Goal: Information Seeking & Learning: Learn about a topic

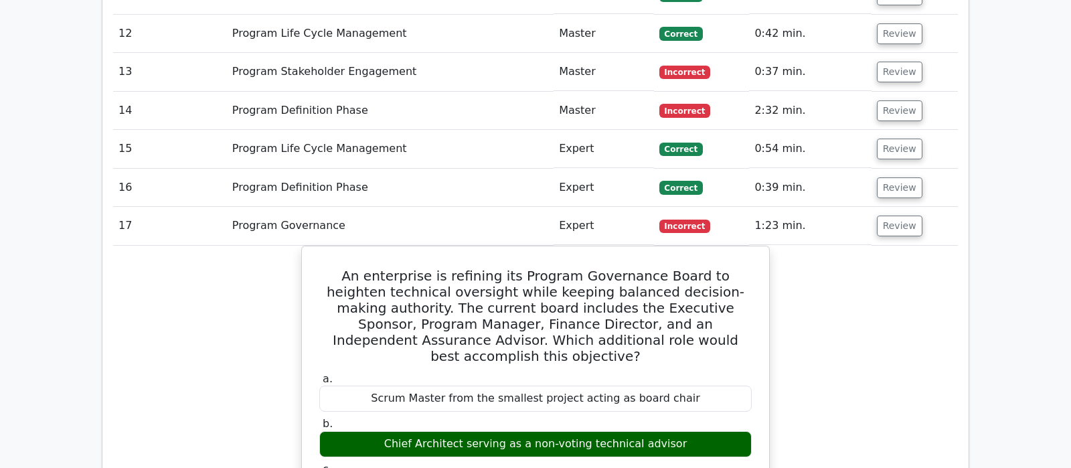
scroll to position [1546, 0]
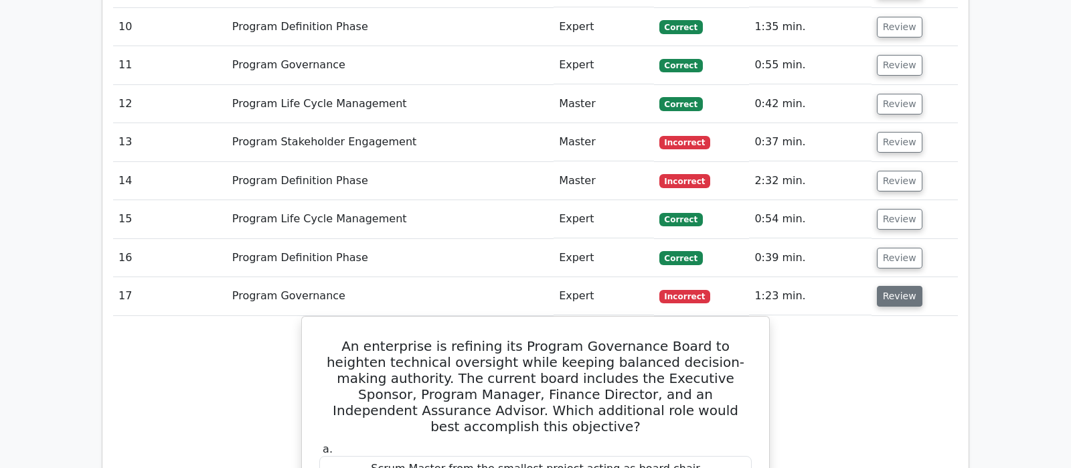
click at [884, 286] on button "Review" at bounding box center [898, 296] width 45 height 21
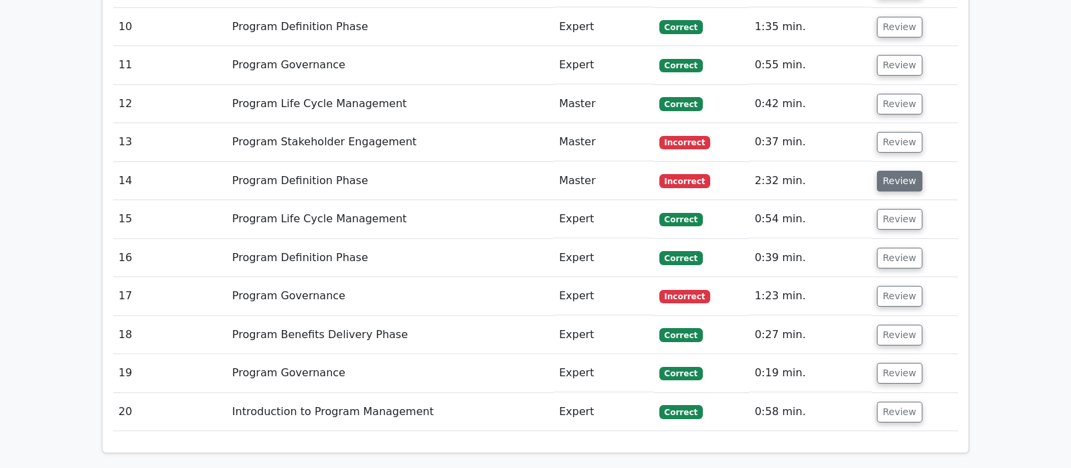
click at [886, 171] on button "Review" at bounding box center [898, 181] width 45 height 21
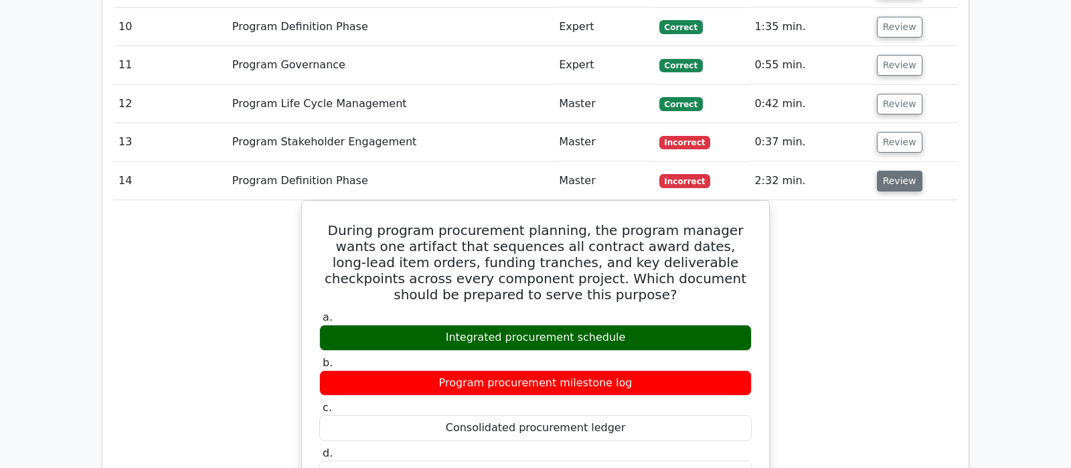
click at [886, 171] on button "Review" at bounding box center [898, 181] width 45 height 21
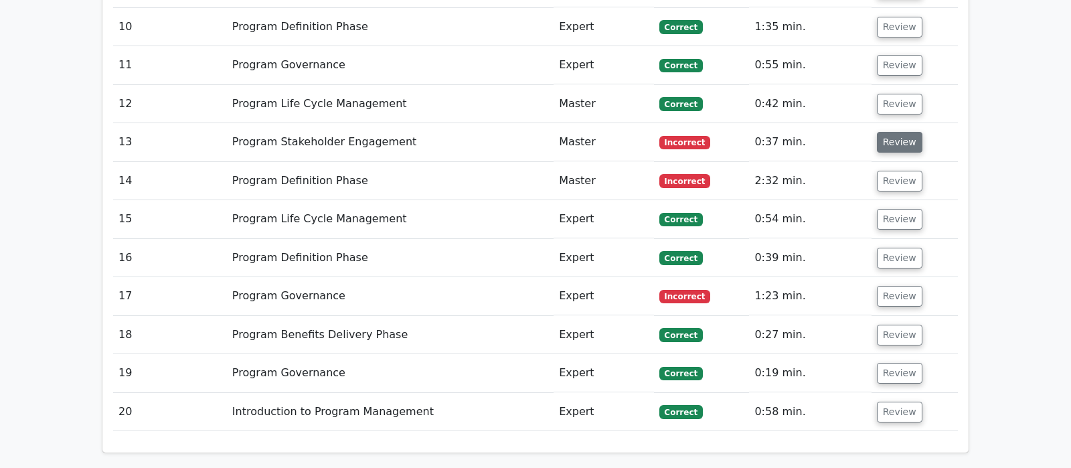
click at [891, 132] on button "Review" at bounding box center [898, 142] width 45 height 21
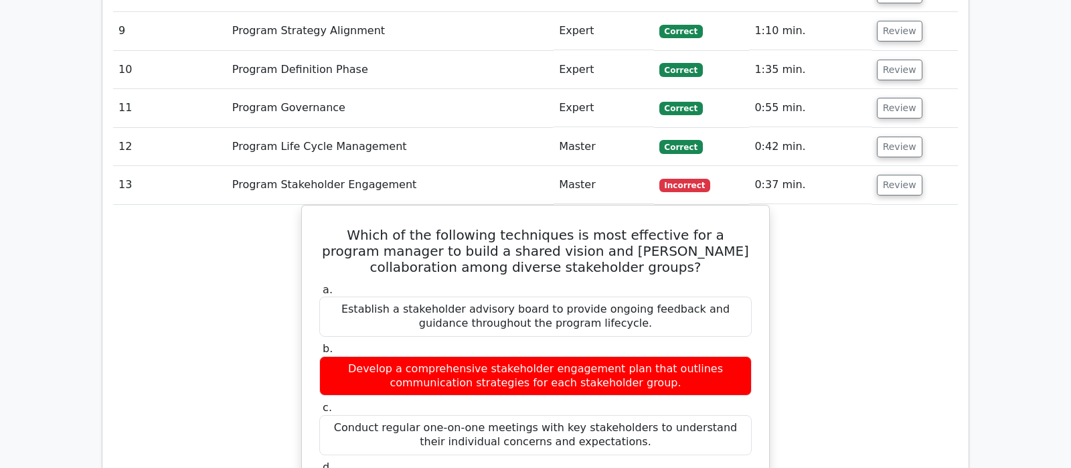
scroll to position [1475, 0]
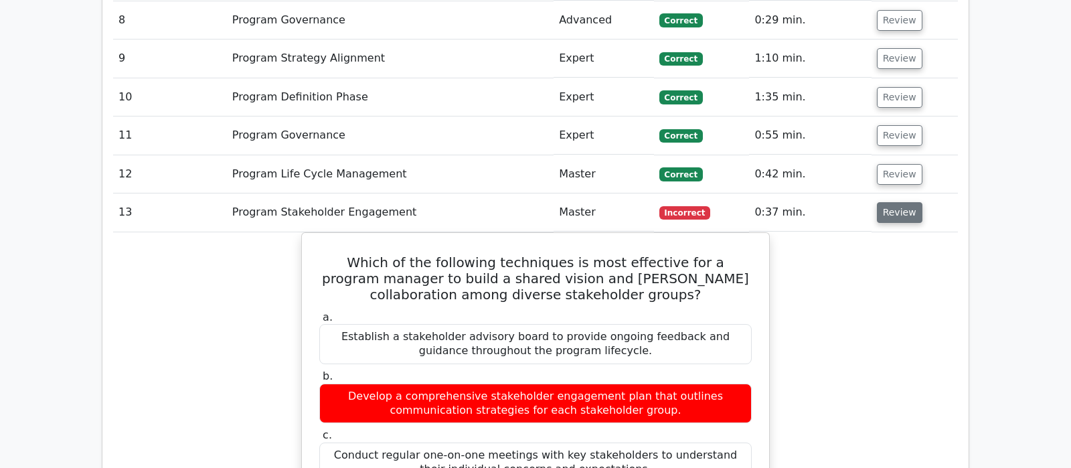
click at [901, 202] on button "Review" at bounding box center [898, 212] width 45 height 21
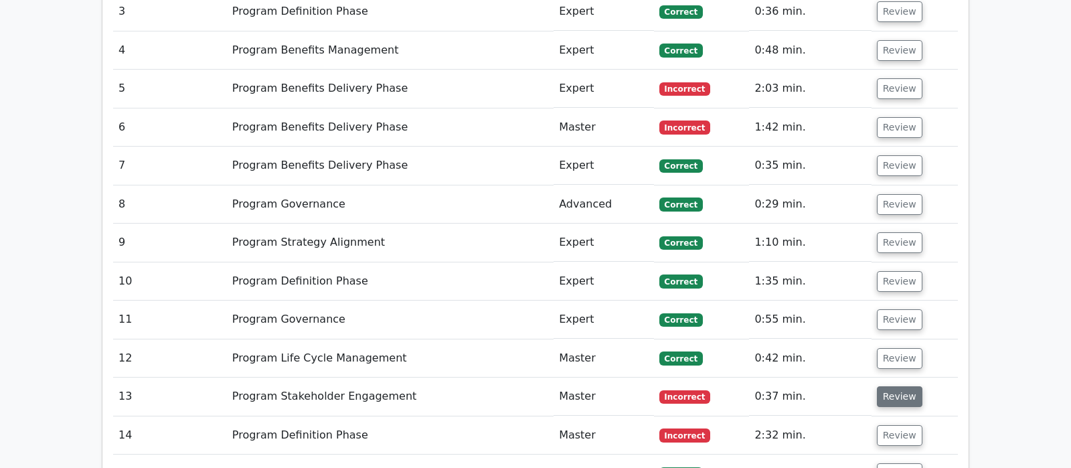
scroll to position [1265, 0]
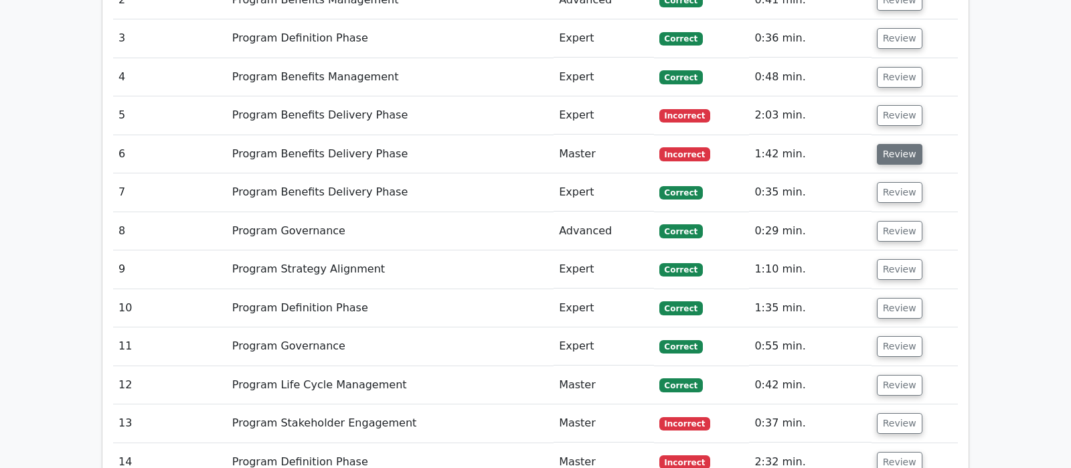
click at [905, 144] on button "Review" at bounding box center [898, 154] width 45 height 21
click at [885, 144] on button "Review" at bounding box center [898, 154] width 45 height 21
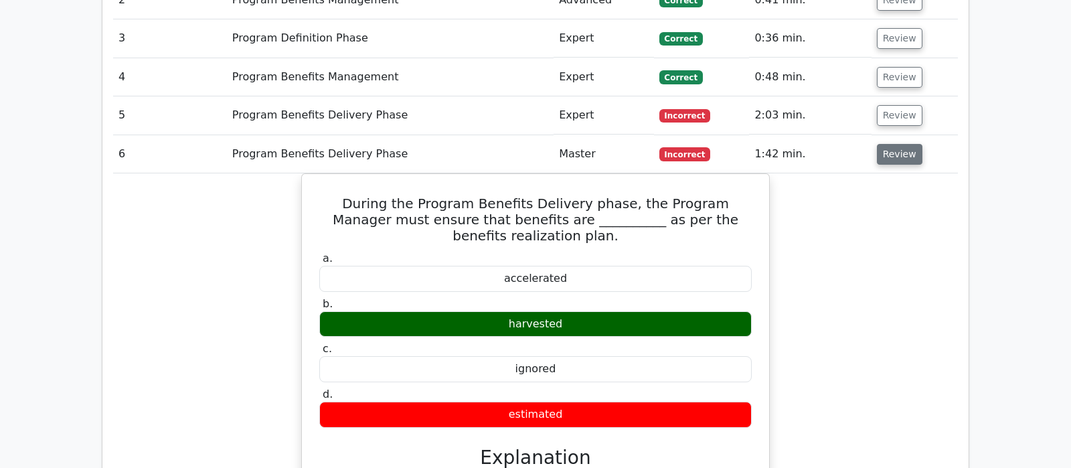
click at [885, 144] on button "Review" at bounding box center [898, 154] width 45 height 21
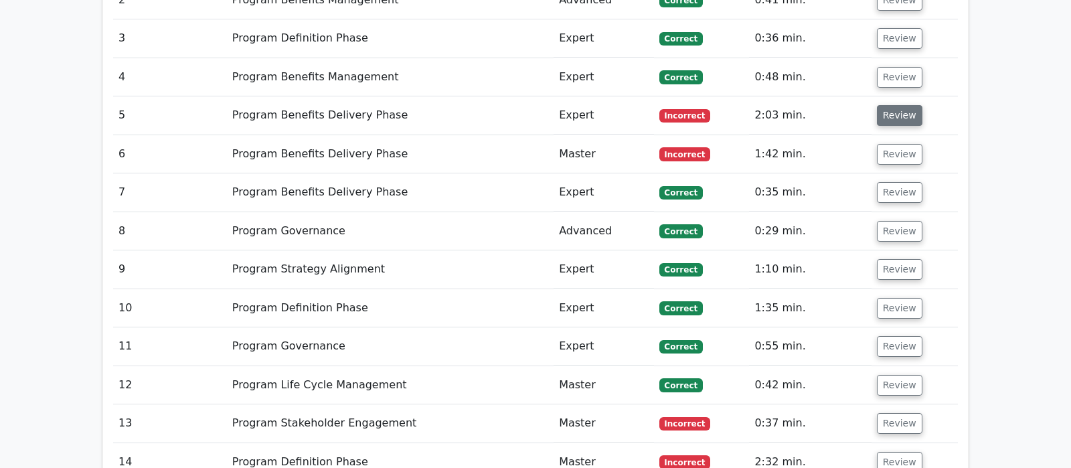
click at [892, 105] on button "Review" at bounding box center [898, 115] width 45 height 21
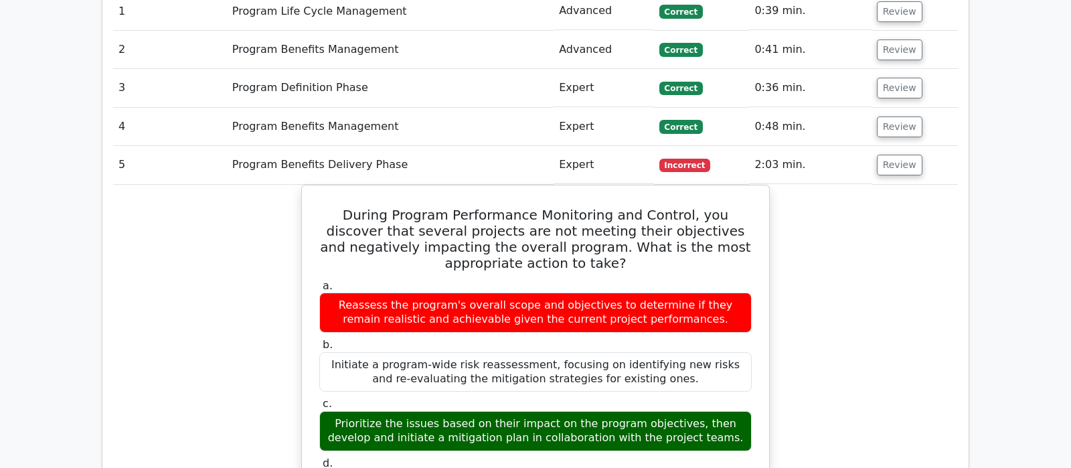
scroll to position [1194, 0]
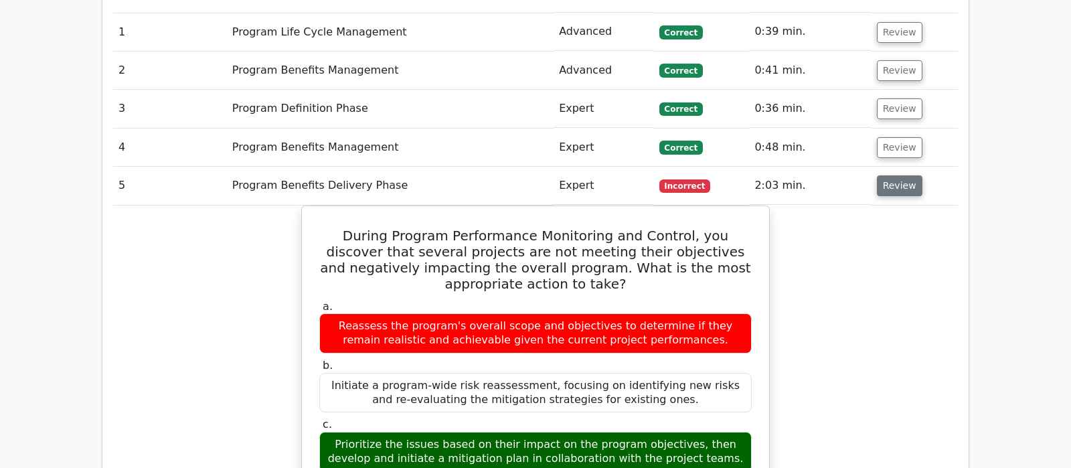
click at [890, 175] on button "Review" at bounding box center [898, 185] width 45 height 21
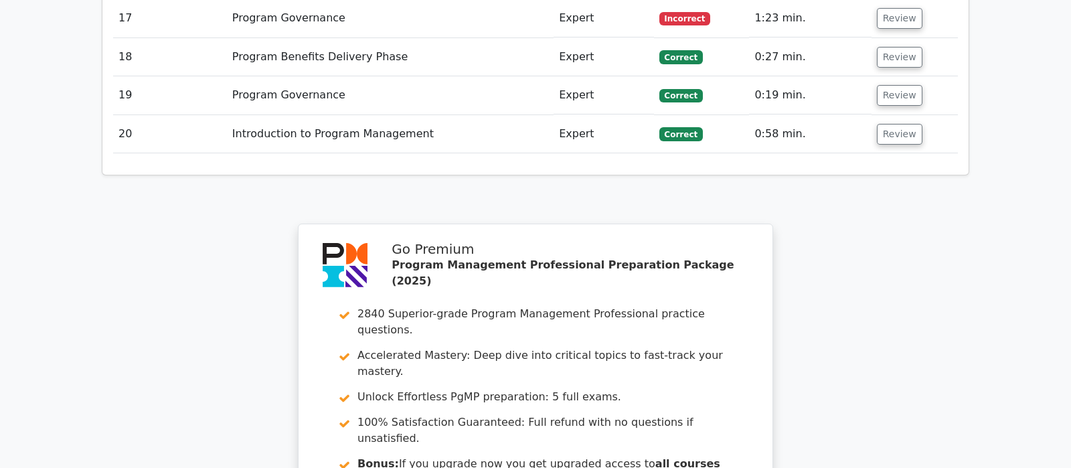
scroll to position [2074, 0]
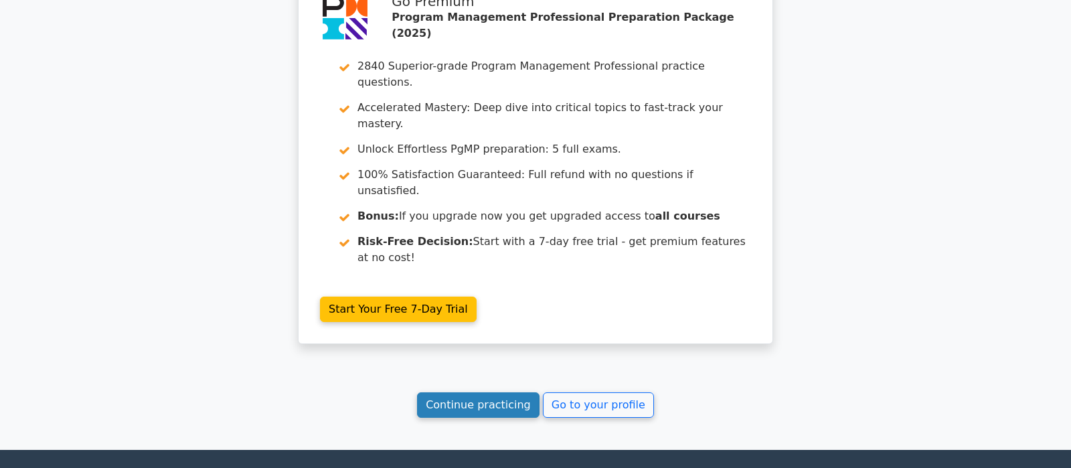
click at [468, 392] on link "Continue practicing" at bounding box center [478, 404] width 122 height 25
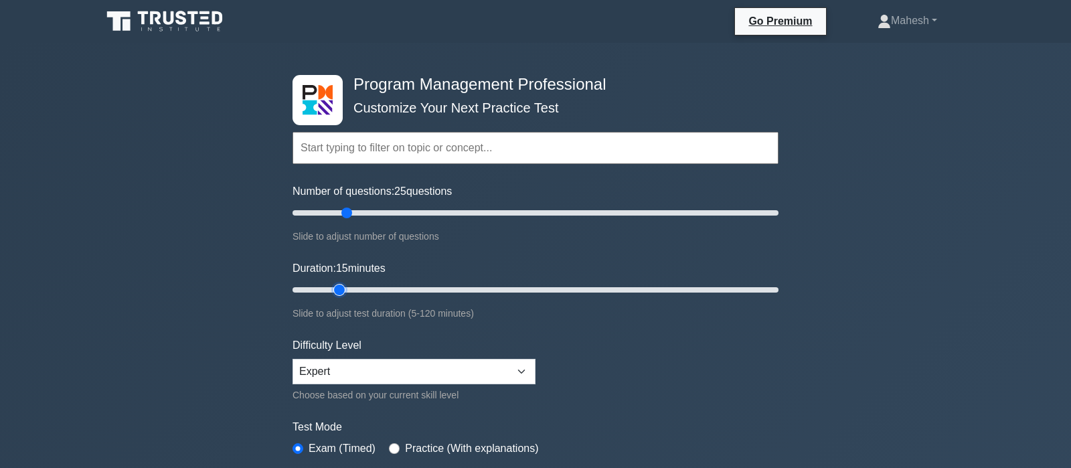
click at [340, 283] on input "Duration: 15 minutes" at bounding box center [535, 290] width 486 height 16
click at [357, 288] on input "Duration: 20 minutes" at bounding box center [535, 290] width 486 height 16
type input "25"
click at [373, 286] on input "Duration: 20 minutes" at bounding box center [535, 290] width 486 height 16
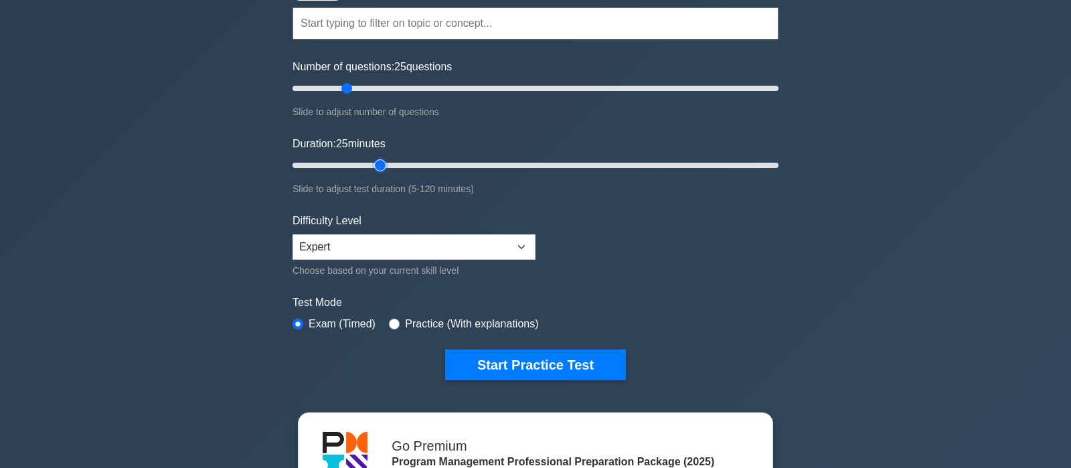
scroll to position [141, 0]
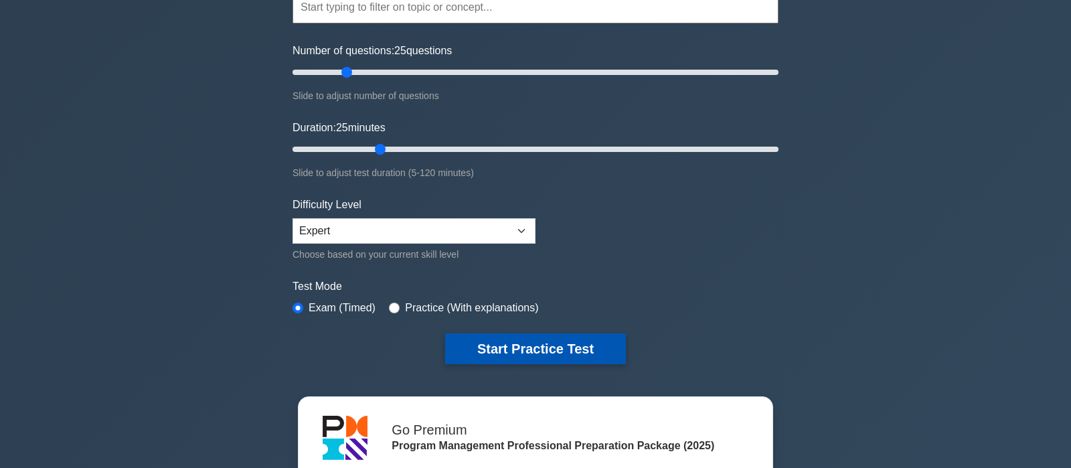
click at [532, 349] on button "Start Practice Test" at bounding box center [535, 348] width 181 height 31
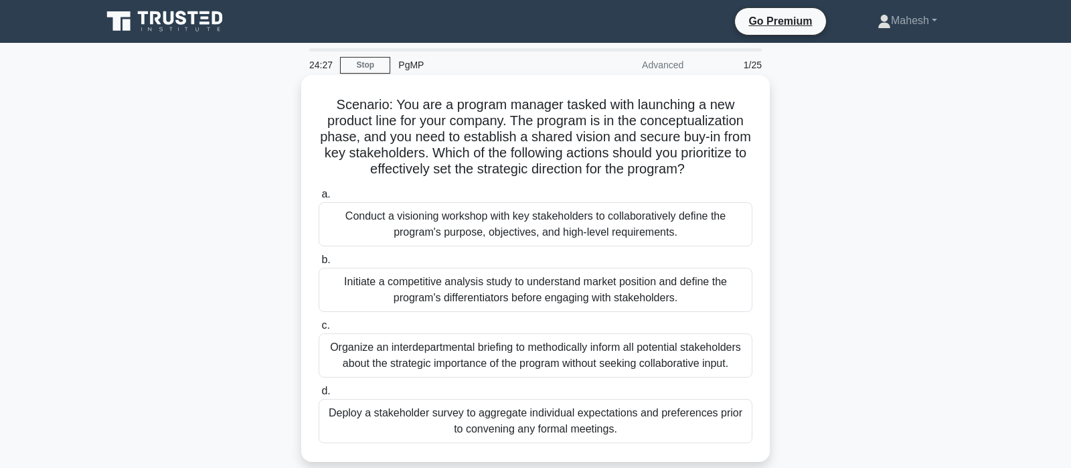
scroll to position [70, 0]
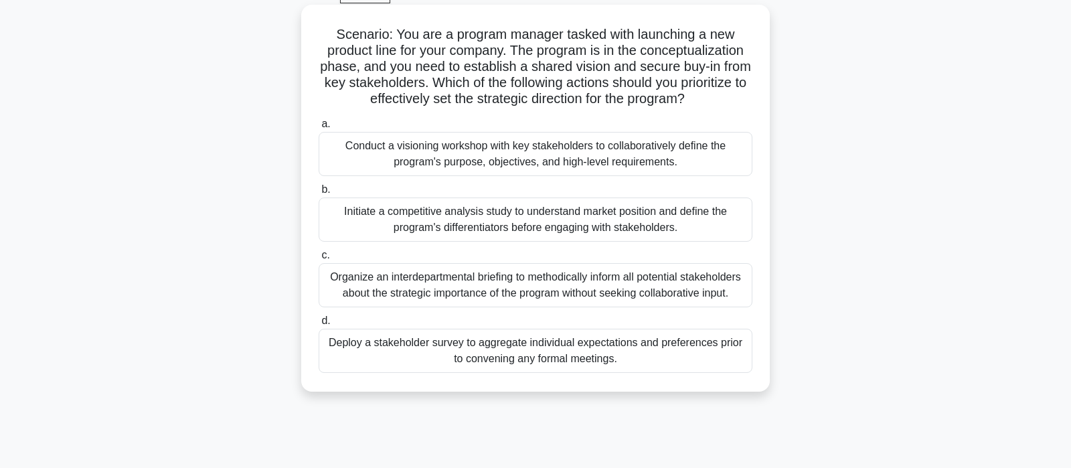
click at [496, 159] on div "Conduct a visioning workshop with key stakeholders to collaboratively define th…" at bounding box center [535, 154] width 434 height 44
click at [318, 128] on input "a. Conduct a visioning workshop with key stakeholders to collaboratively define…" at bounding box center [318, 124] width 0 height 9
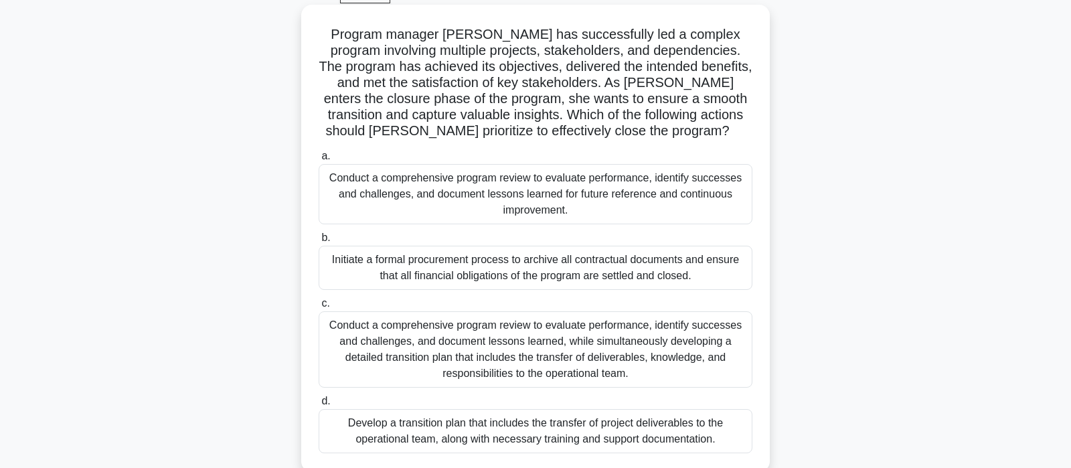
click at [552, 187] on div "Conduct a comprehensive program review to evaluate performance, identify succes…" at bounding box center [535, 194] width 434 height 60
click at [318, 161] on input "a. Conduct a comprehensive program review to evaluate performance, identify suc…" at bounding box center [318, 156] width 0 height 9
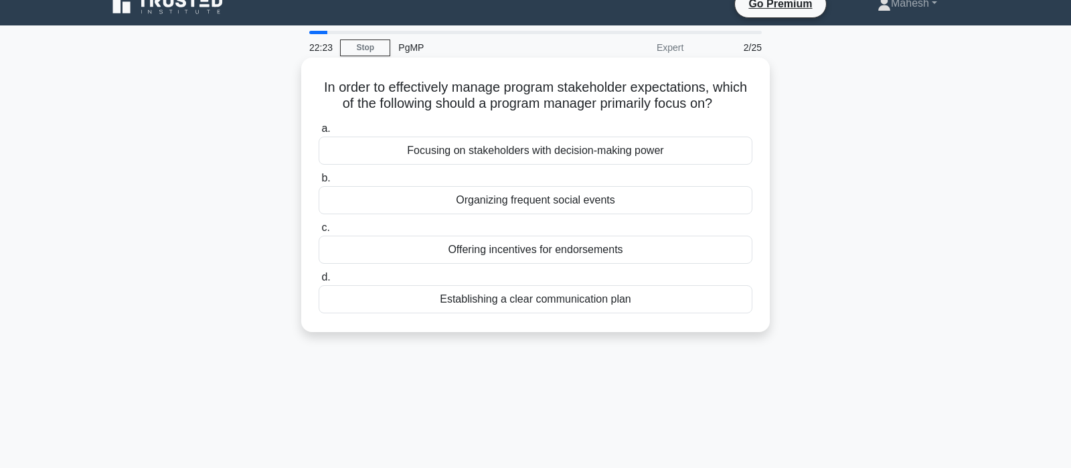
scroll to position [0, 0]
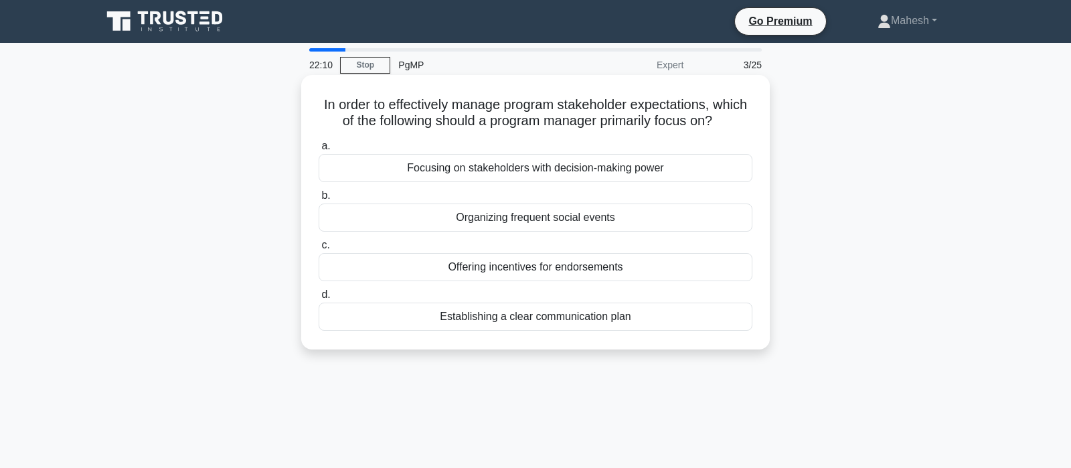
click at [554, 322] on div "Establishing a clear communication plan" at bounding box center [535, 316] width 434 height 28
click at [318, 299] on input "d. Establishing a clear communication plan" at bounding box center [318, 294] width 0 height 9
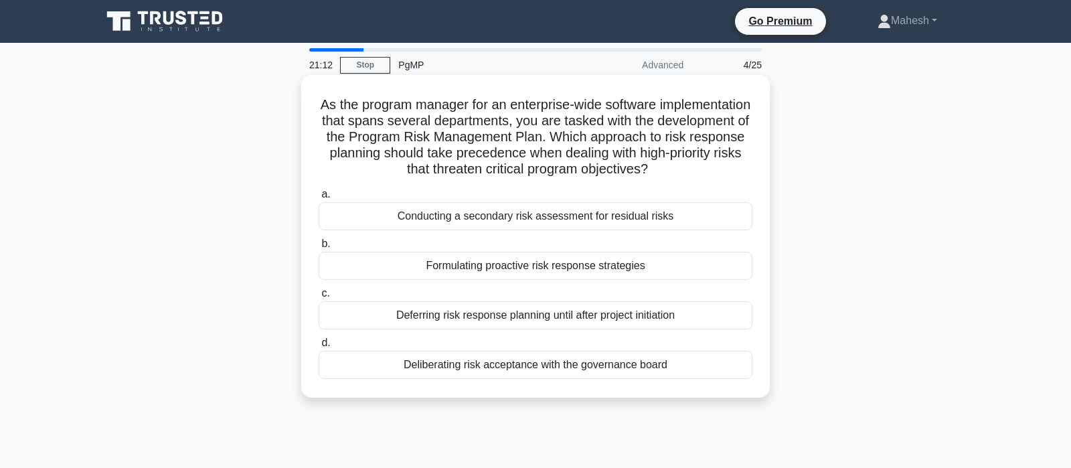
click at [557, 270] on div "Formulating proactive risk response strategies" at bounding box center [535, 266] width 434 height 28
click at [318, 248] on input "b. Formulating proactive risk response strategies" at bounding box center [318, 244] width 0 height 9
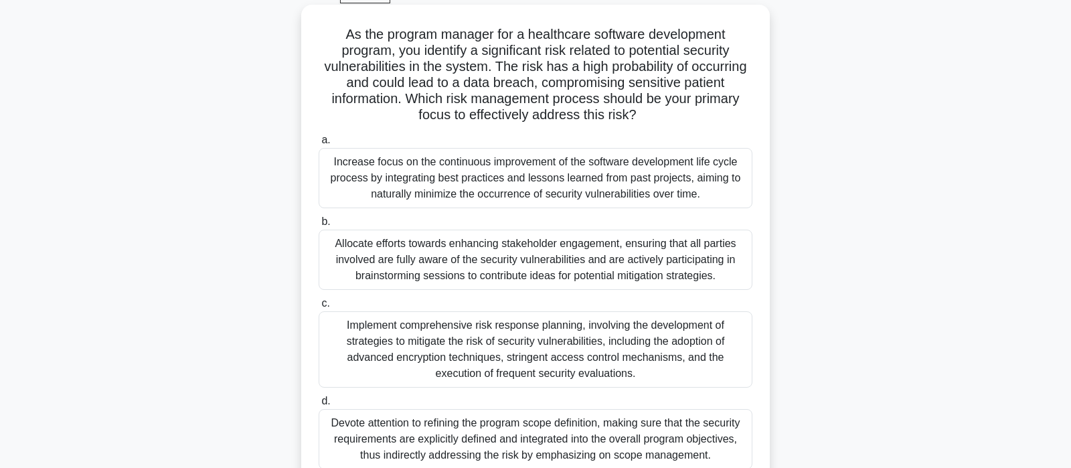
scroll to position [141, 0]
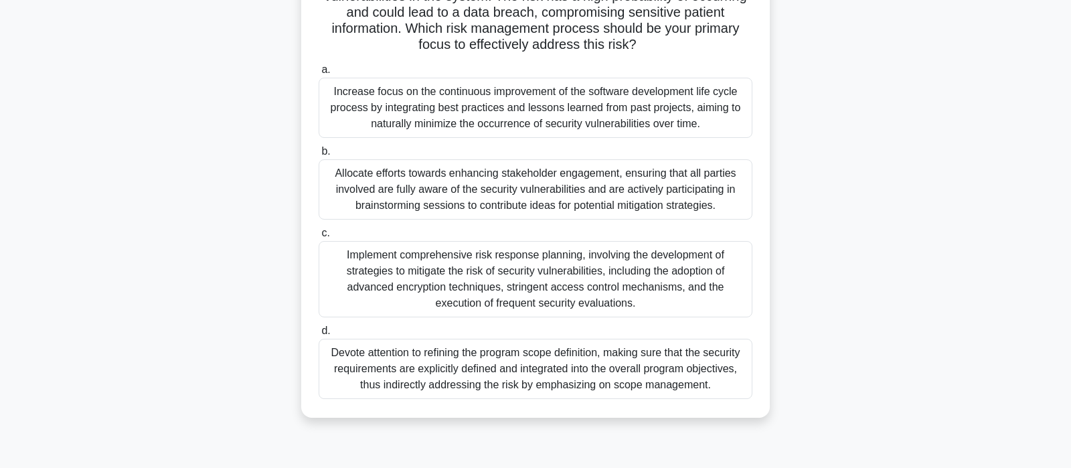
click at [564, 271] on div "Implement comprehensive risk response planning, involving the development of st…" at bounding box center [535, 279] width 434 height 76
click at [318, 238] on input "c. Implement comprehensive risk response planning, involving the development of…" at bounding box center [318, 233] width 0 height 9
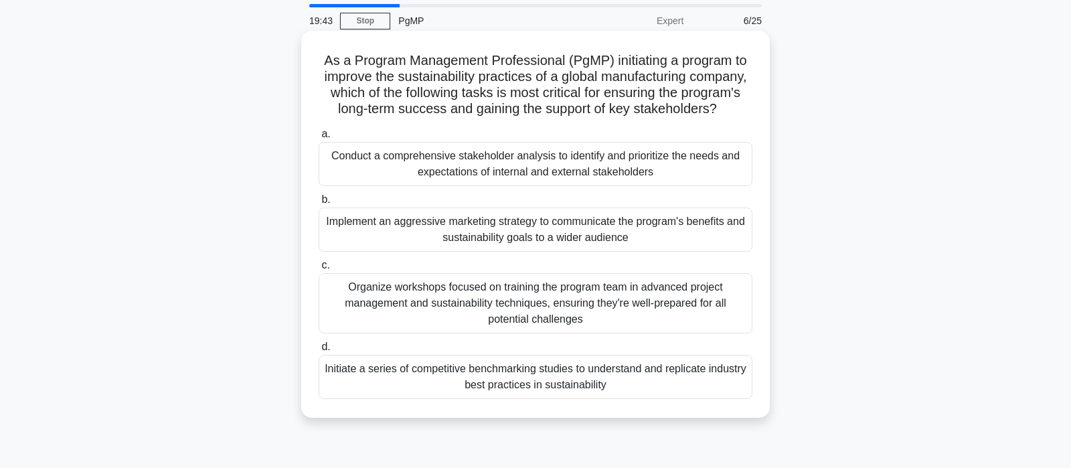
scroll to position [70, 0]
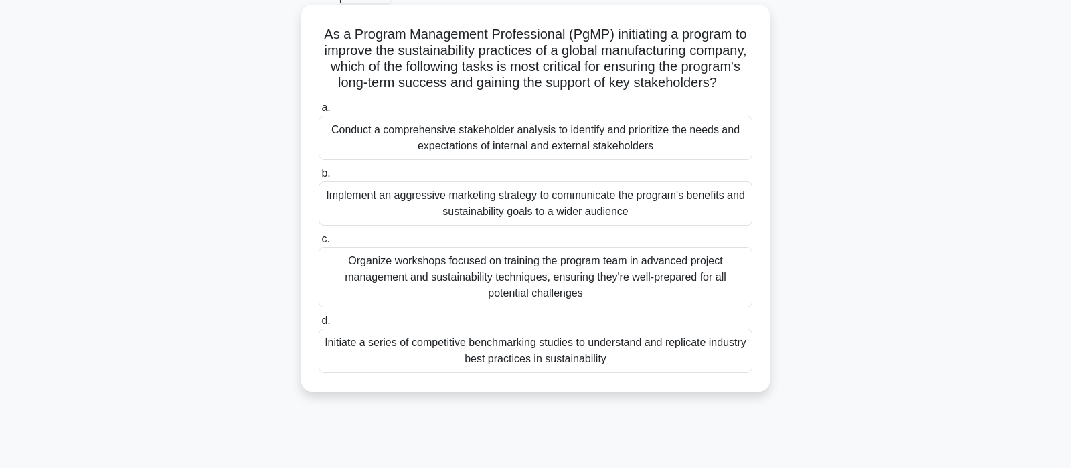
click at [577, 145] on div "Conduct a comprehensive stakeholder analysis to identify and prioritize the nee…" at bounding box center [535, 138] width 434 height 44
click at [318, 112] on input "a. Conduct a comprehensive stakeholder analysis to identify and prioritize the …" at bounding box center [318, 108] width 0 height 9
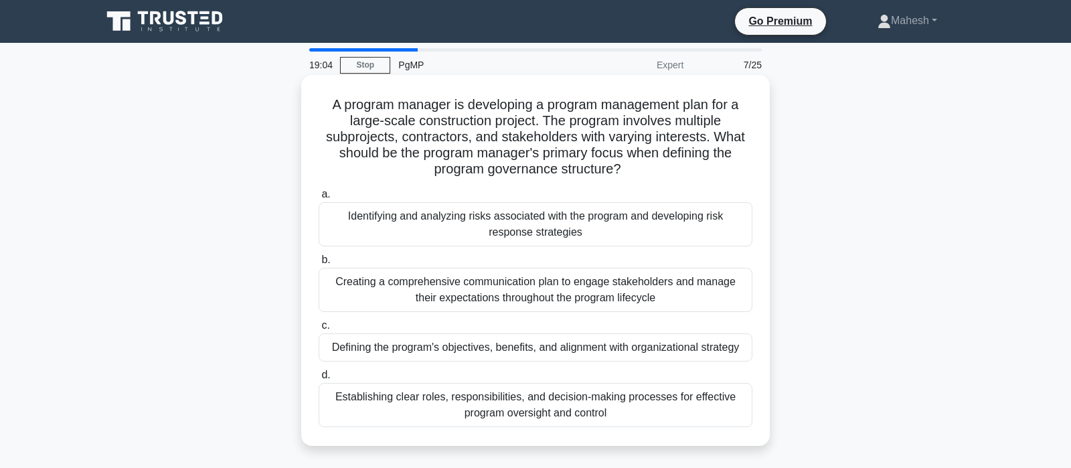
scroll to position [0, 0]
click at [427, 293] on div "Creating a comprehensive communication plan to engage stakeholders and manage t…" at bounding box center [535, 290] width 434 height 44
click at [318, 264] on input "b. Creating a comprehensive communication plan to engage stakeholders and manag…" at bounding box center [318, 260] width 0 height 9
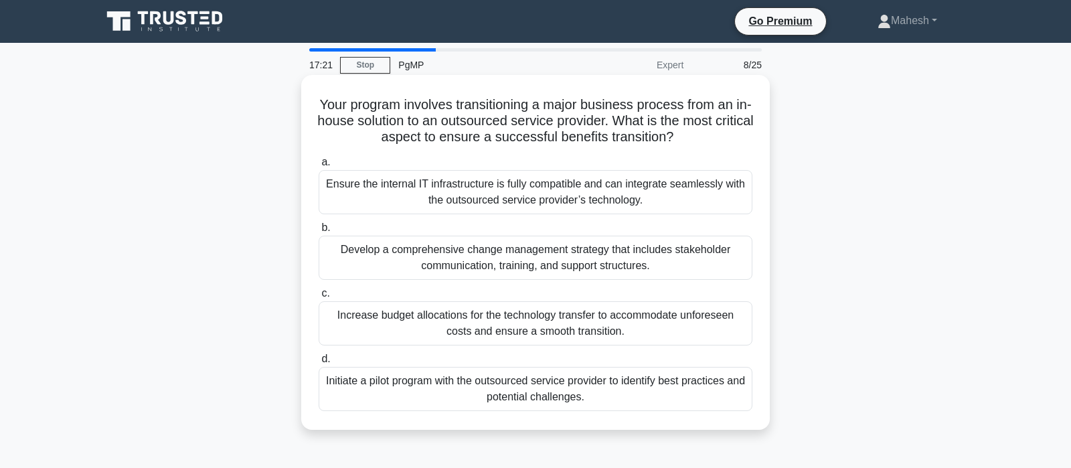
click at [533, 266] on div "Develop a comprehensive change management strategy that includes stakeholder co…" at bounding box center [535, 258] width 434 height 44
click at [318, 232] on input "b. Develop a comprehensive change management strategy that includes stakeholder…" at bounding box center [318, 227] width 0 height 9
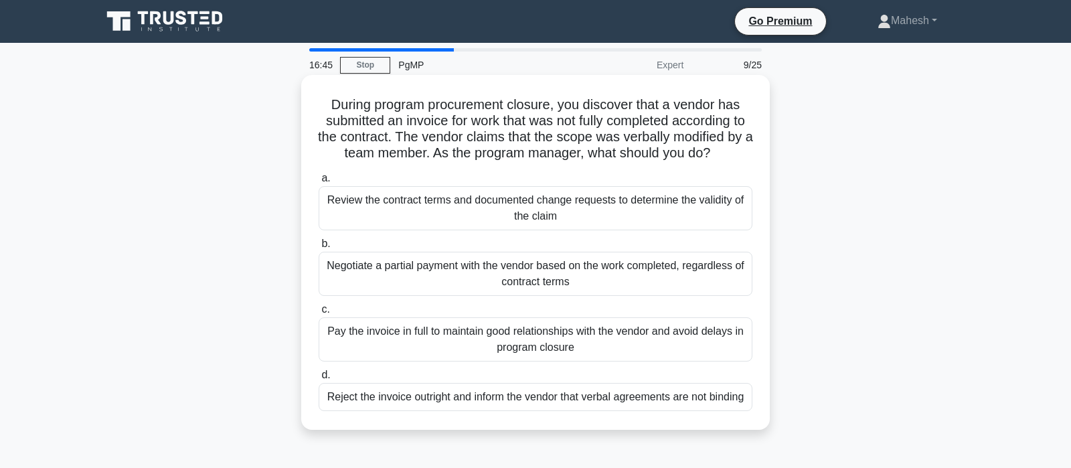
click at [523, 211] on div "Review the contract terms and documented change requests to determine the valid…" at bounding box center [535, 208] width 434 height 44
click at [318, 183] on input "a. Review the contract terms and documented change requests to determine the va…" at bounding box center [318, 178] width 0 height 9
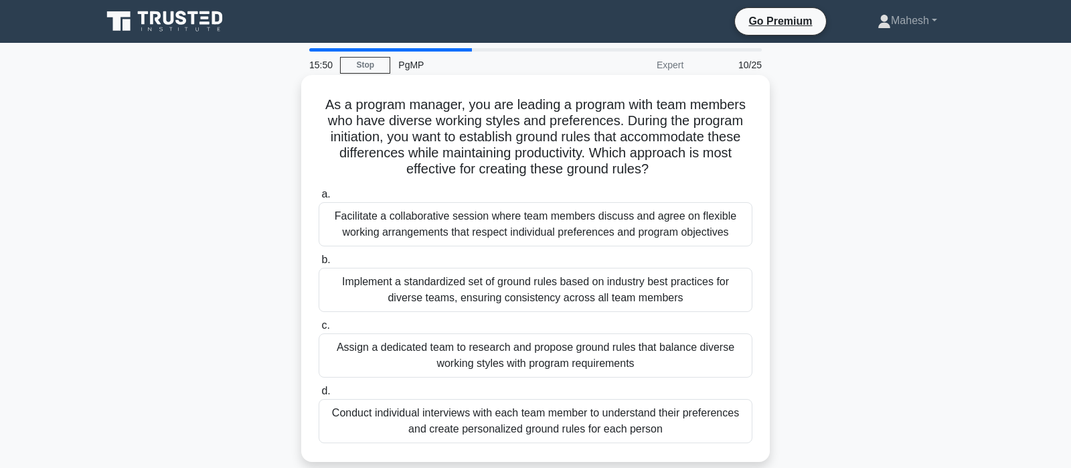
click at [521, 228] on div "Facilitate a collaborative session where team members discuss and agree on flex…" at bounding box center [535, 224] width 434 height 44
click at [318, 199] on input "a. Facilitate a collaborative session where team members discuss and agree on f…" at bounding box center [318, 194] width 0 height 9
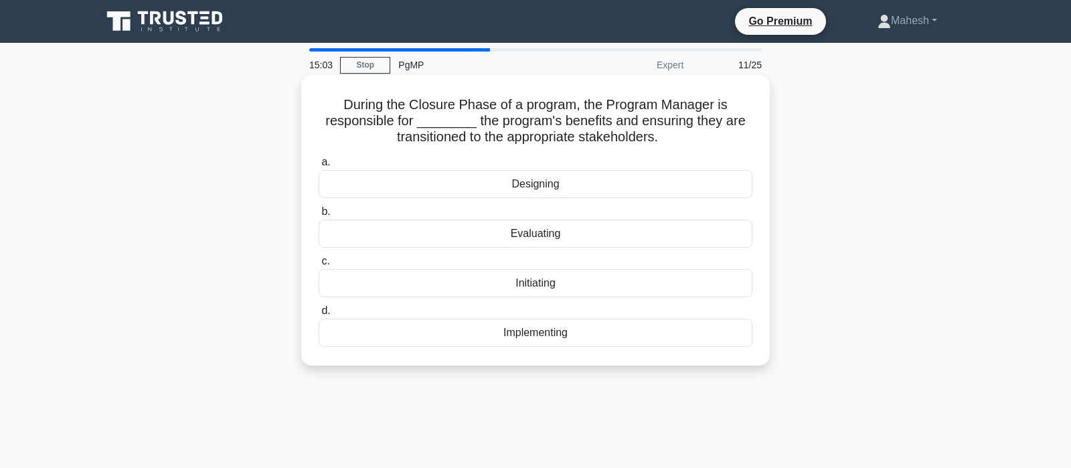
click at [532, 239] on div "Evaluating" at bounding box center [535, 233] width 434 height 28
click at [318, 216] on input "b. Evaluating" at bounding box center [318, 211] width 0 height 9
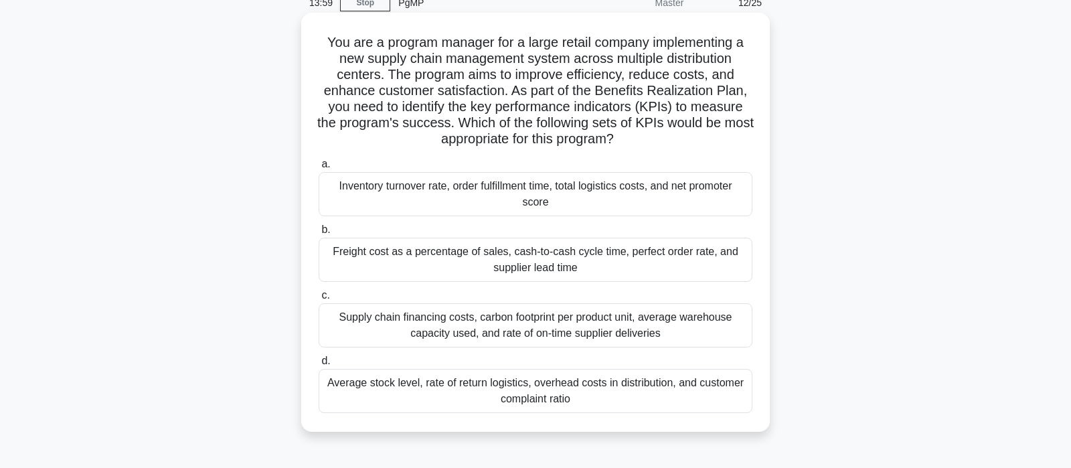
scroll to position [59, 0]
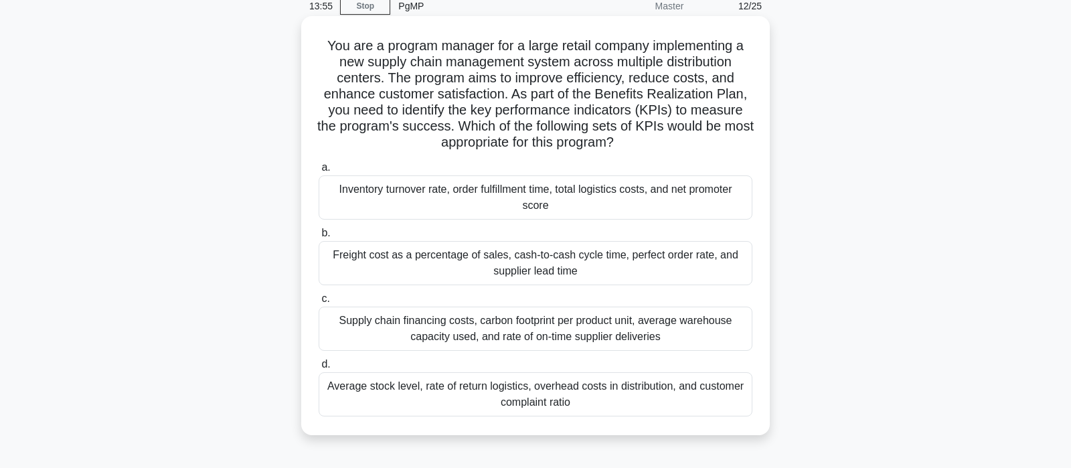
click at [593, 197] on div "Inventory turnover rate, order fulfillment time, total logistics costs, and net…" at bounding box center [535, 197] width 434 height 44
click at [318, 172] on input "a. Inventory turnover rate, order fulfillment time, total logistics costs, and …" at bounding box center [318, 167] width 0 height 9
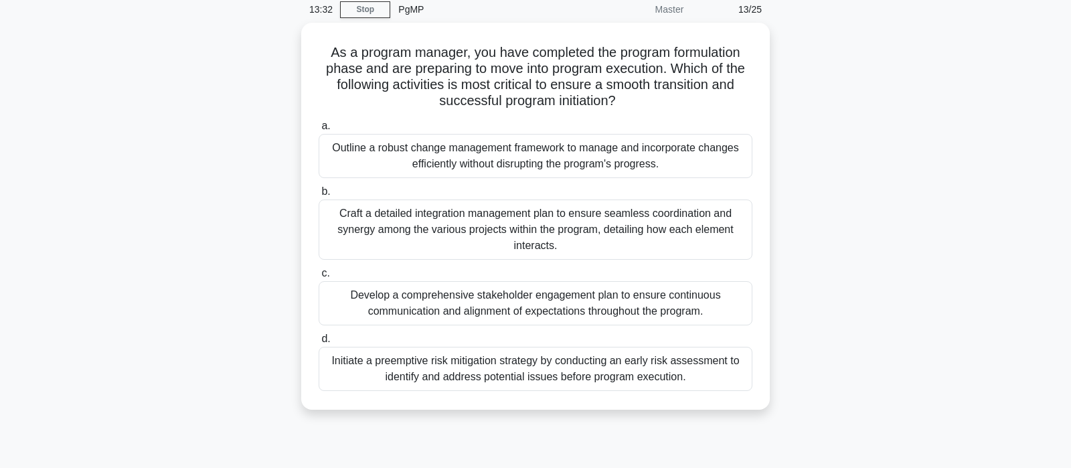
scroll to position [56, 0]
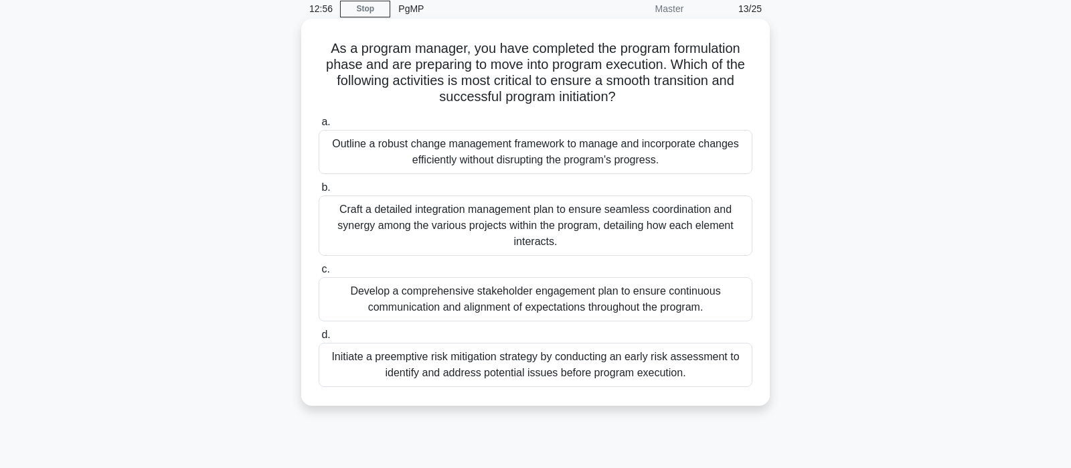
click at [508, 216] on div "Craft a detailed integration management plan to ensure seamless coordination an…" at bounding box center [535, 225] width 434 height 60
click at [318, 192] on input "b. Craft a detailed integration management plan to ensure seamless coordination…" at bounding box center [318, 187] width 0 height 9
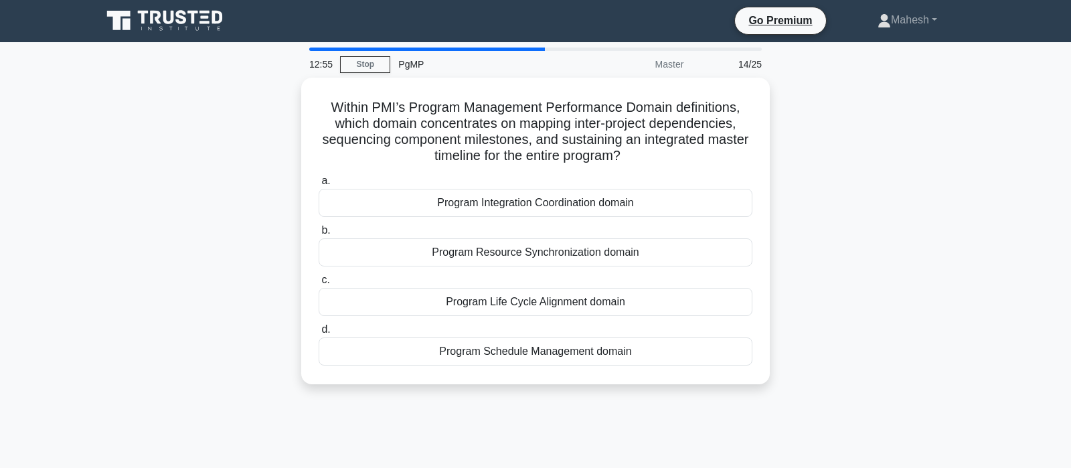
scroll to position [0, 0]
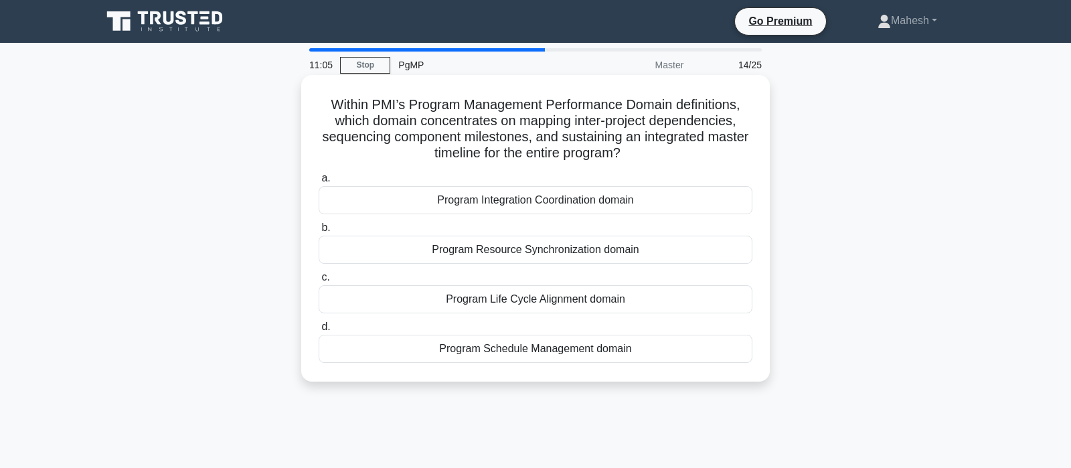
click at [577, 205] on div "Program Integration Coordination domain" at bounding box center [535, 200] width 434 height 28
click at [318, 183] on input "a. Program Integration Coordination domain" at bounding box center [318, 178] width 0 height 9
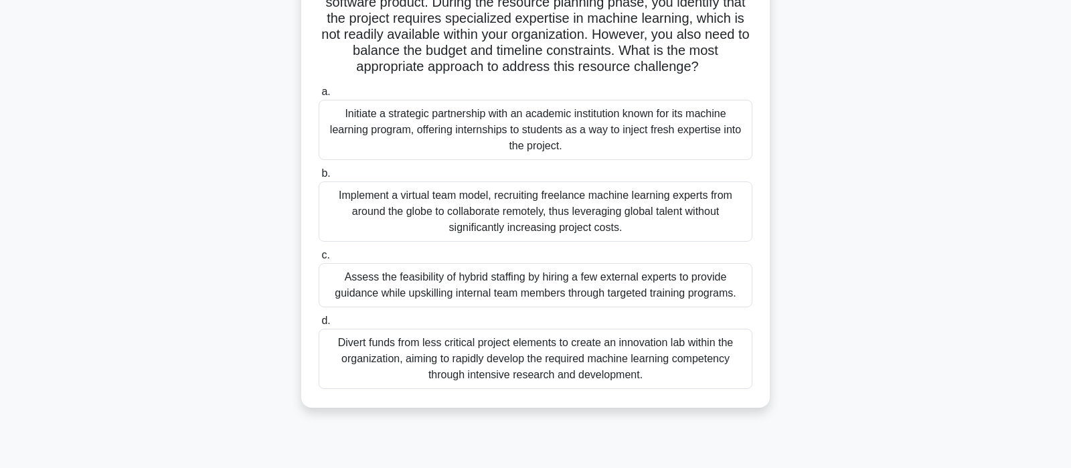
scroll to position [141, 0]
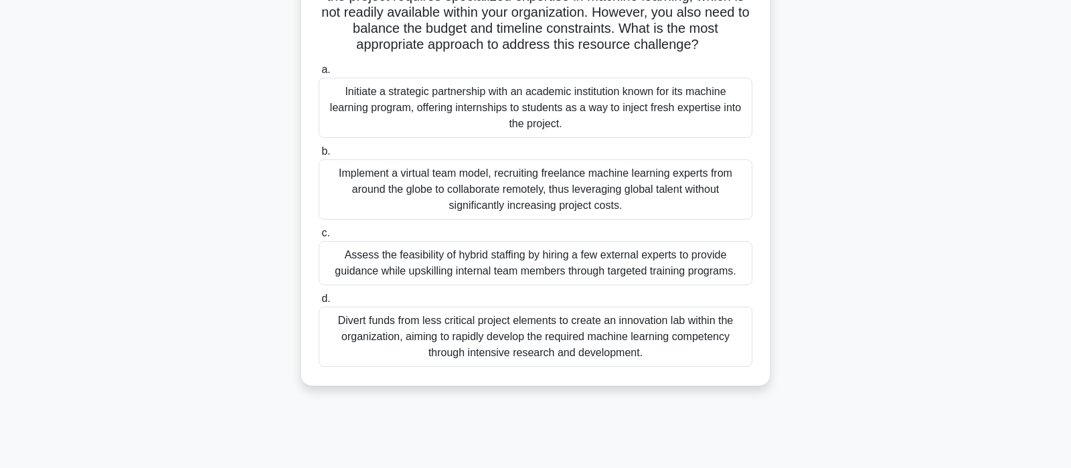
click at [581, 268] on div "Assess the feasibility of hybrid staffing by hiring a few external experts to p…" at bounding box center [535, 263] width 434 height 44
click at [318, 238] on input "c. Assess the feasibility of hybrid staffing by hiring a few external experts t…" at bounding box center [318, 233] width 0 height 9
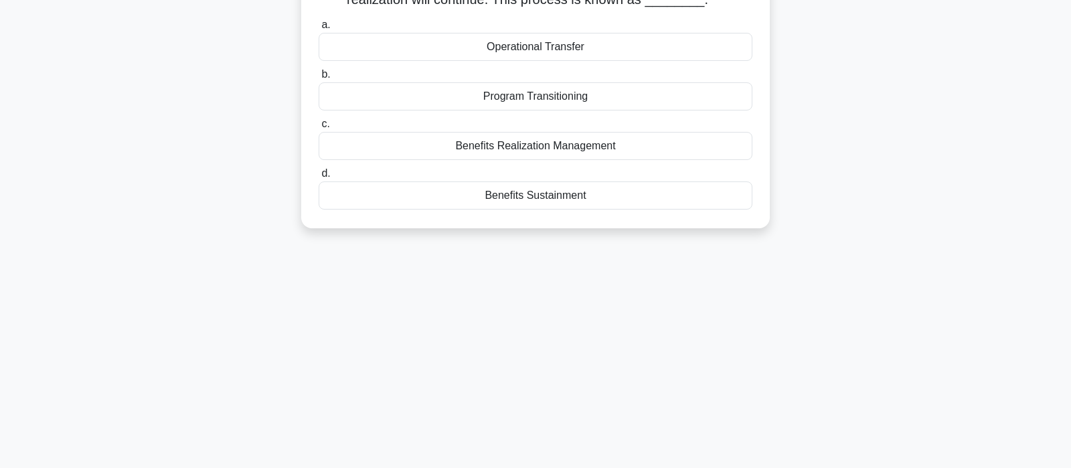
scroll to position [0, 0]
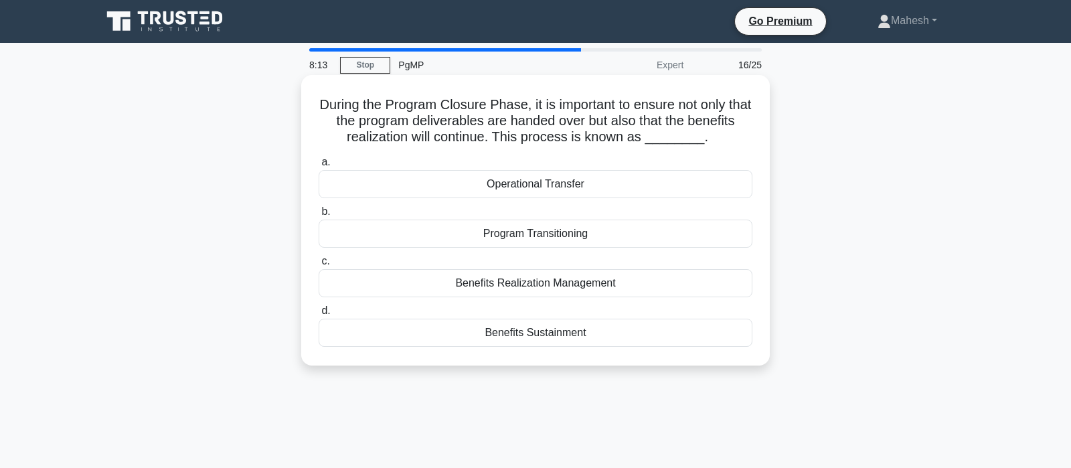
click at [567, 336] on div "Benefits Sustainment" at bounding box center [535, 332] width 434 height 28
click at [318, 315] on input "d. Benefits Sustainment" at bounding box center [318, 310] width 0 height 9
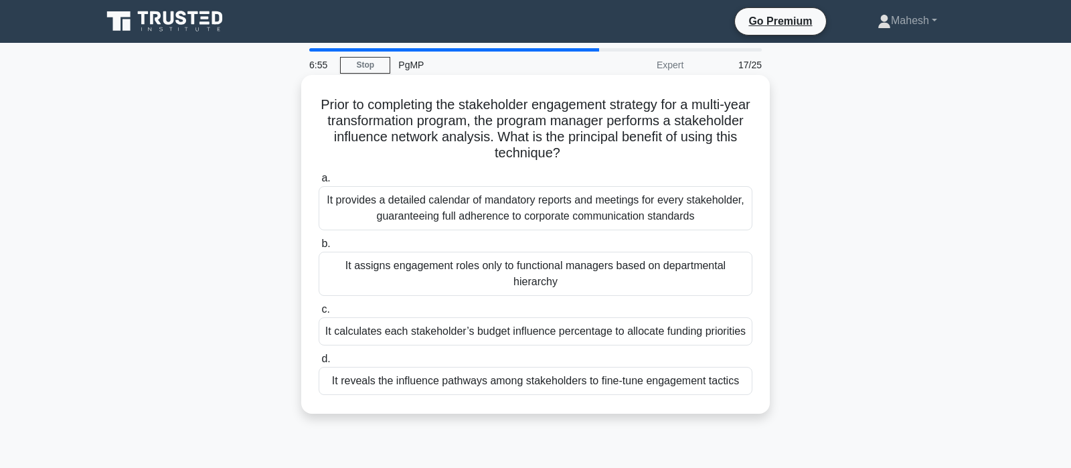
click at [488, 385] on div "It reveals the influence pathways among stakeholders to fine-tune engagement ta…" at bounding box center [535, 381] width 434 height 28
click at [318, 363] on input "d. It reveals the influence pathways among stakeholders to fine-tune engagement…" at bounding box center [318, 359] width 0 height 9
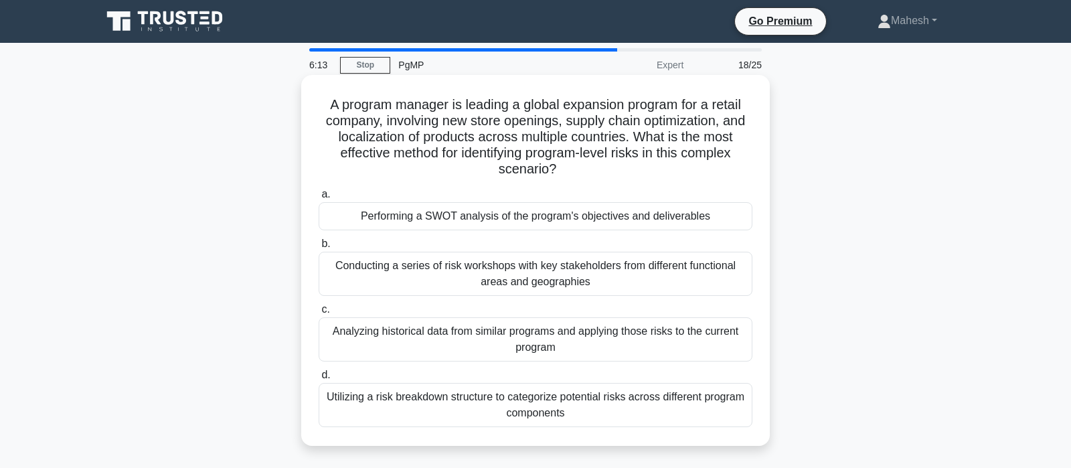
click at [587, 276] on div "Conducting a series of risk workshops with key stakeholders from different func…" at bounding box center [535, 274] width 434 height 44
click at [318, 248] on input "b. Conducting a series of risk workshops with key stakeholders from different f…" at bounding box center [318, 244] width 0 height 9
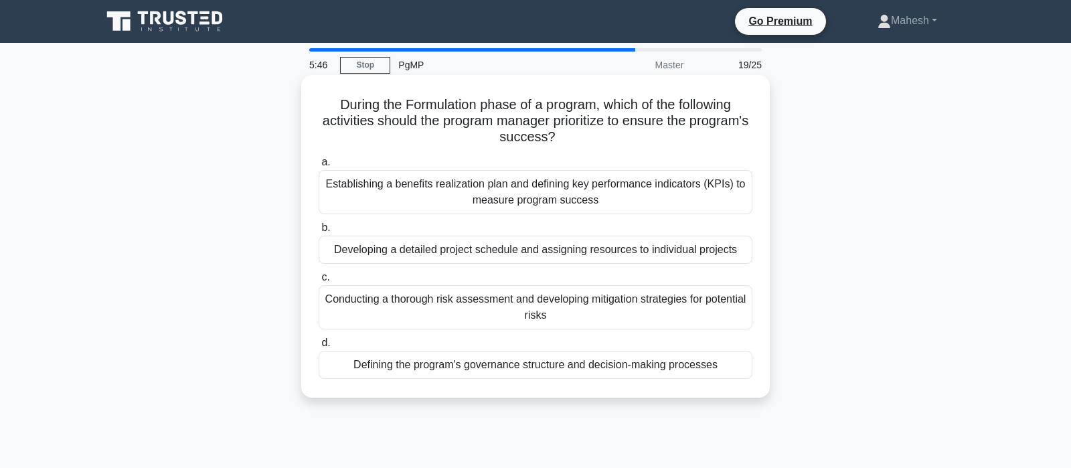
click at [539, 193] on div "Establishing a benefits realization plan and defining key performance indicator…" at bounding box center [535, 192] width 434 height 44
click at [318, 167] on input "a. Establishing a benefits realization plan and defining key performance indica…" at bounding box center [318, 162] width 0 height 9
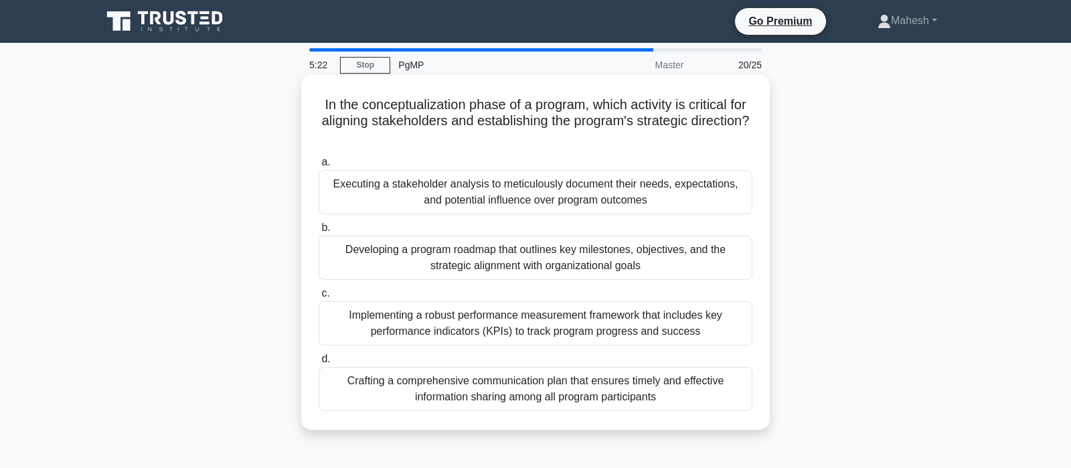
click at [541, 254] on div "Developing a program roadmap that outlines key milestones, objectives, and the …" at bounding box center [535, 258] width 434 height 44
click at [318, 232] on input "b. Developing a program roadmap that outlines key milestones, objectives, and t…" at bounding box center [318, 227] width 0 height 9
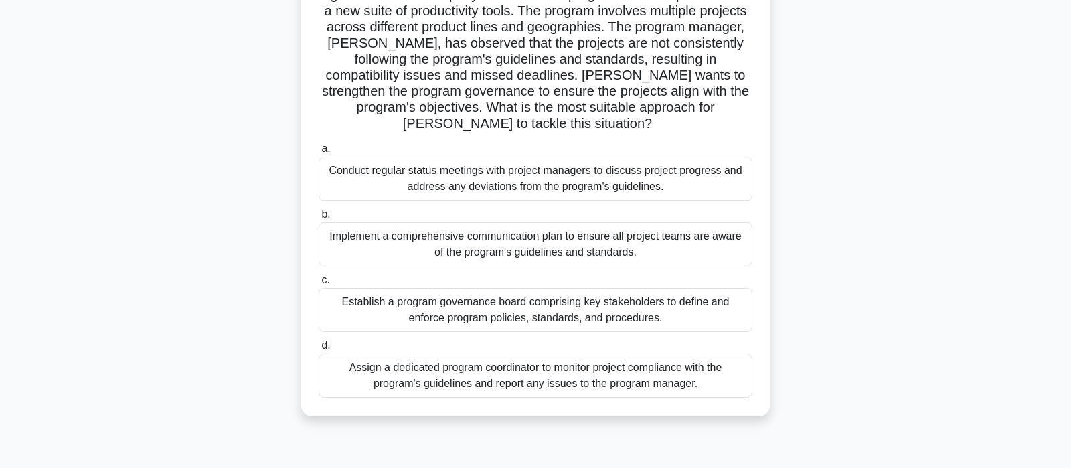
scroll to position [141, 0]
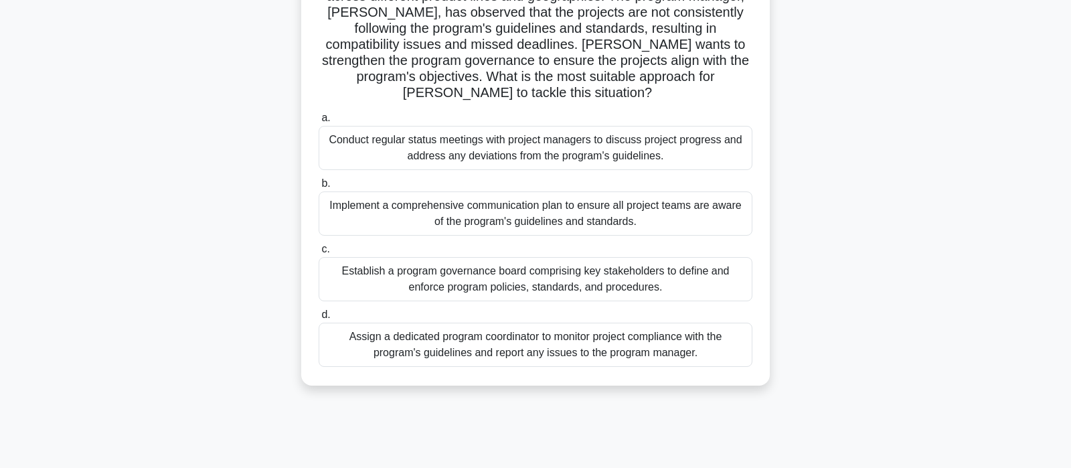
click at [522, 156] on div "Conduct regular status meetings with project managers to discuss project progre…" at bounding box center [535, 148] width 434 height 44
click at [318, 122] on input "a. Conduct regular status meetings with project managers to discuss project pro…" at bounding box center [318, 118] width 0 height 9
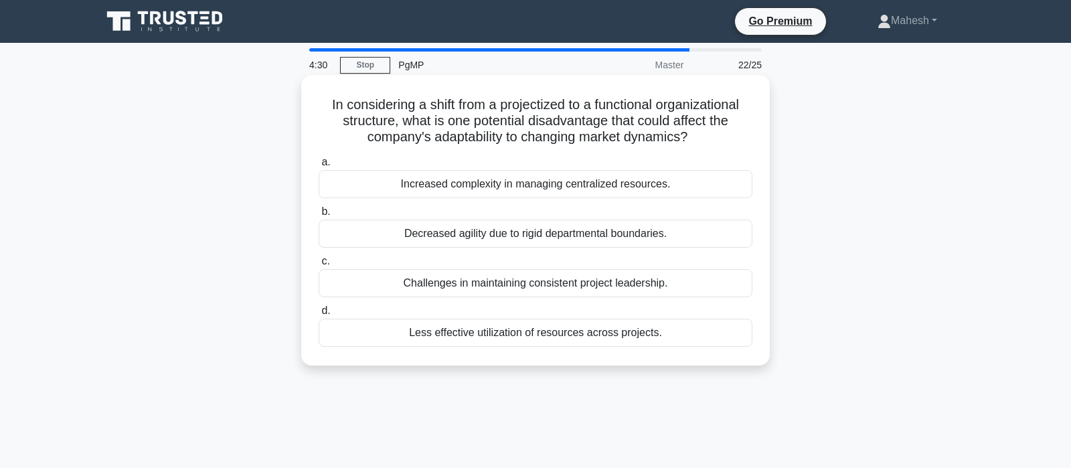
scroll to position [0, 0]
click at [527, 332] on div "Less effective utilization of resources across projects." at bounding box center [535, 332] width 434 height 28
click at [318, 315] on input "d. Less effective utilization of resources across projects." at bounding box center [318, 310] width 0 height 9
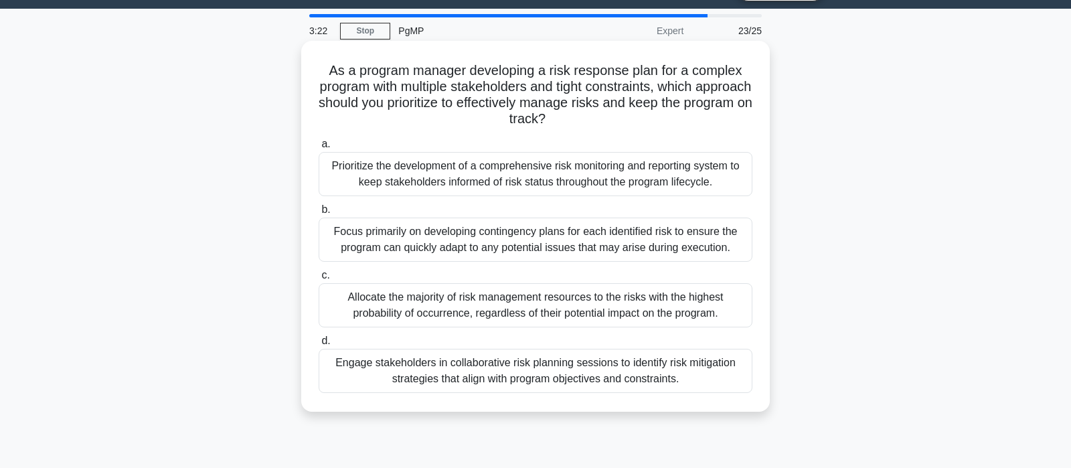
scroll to position [70, 0]
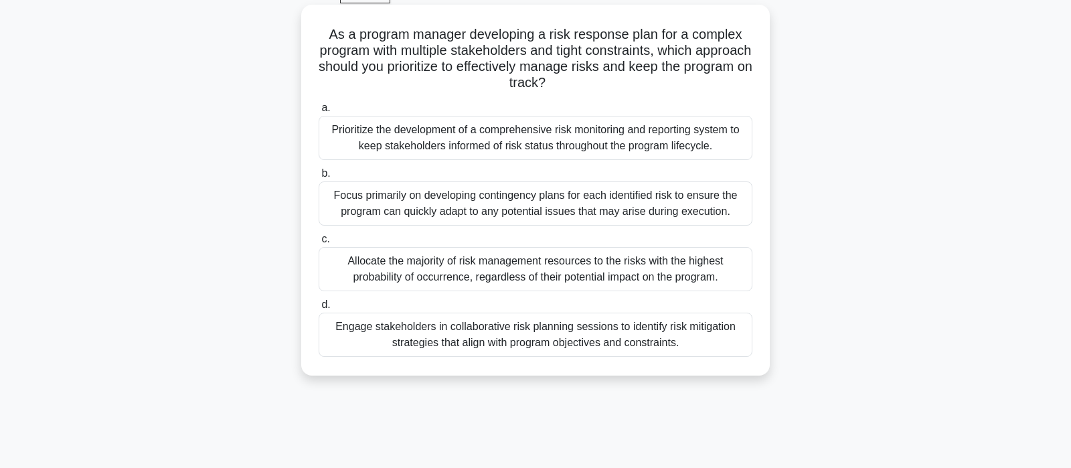
click at [536, 343] on div "Engage stakeholders in collaborative risk planning sessions to identify risk mi…" at bounding box center [535, 334] width 434 height 44
click at [318, 309] on input "d. Engage stakeholders in collaborative risk planning sessions to identify risk…" at bounding box center [318, 304] width 0 height 9
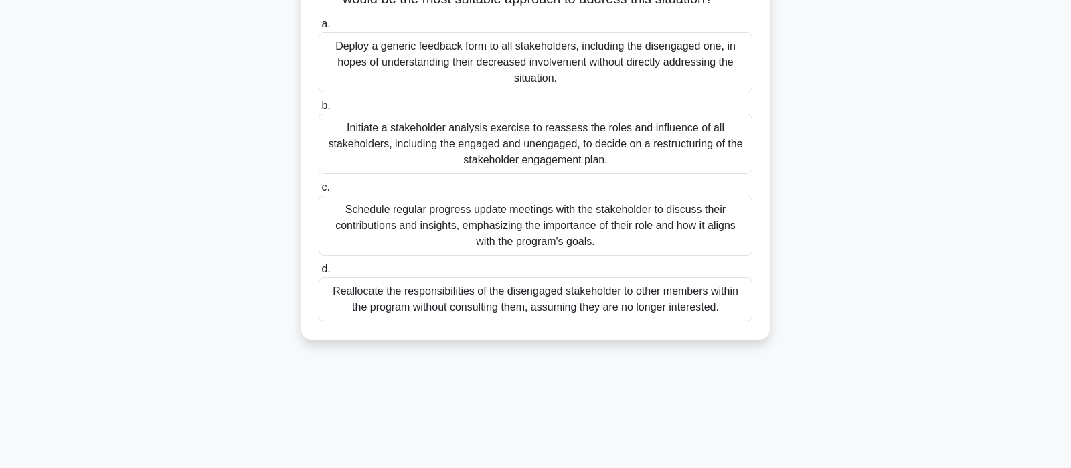
scroll to position [255, 0]
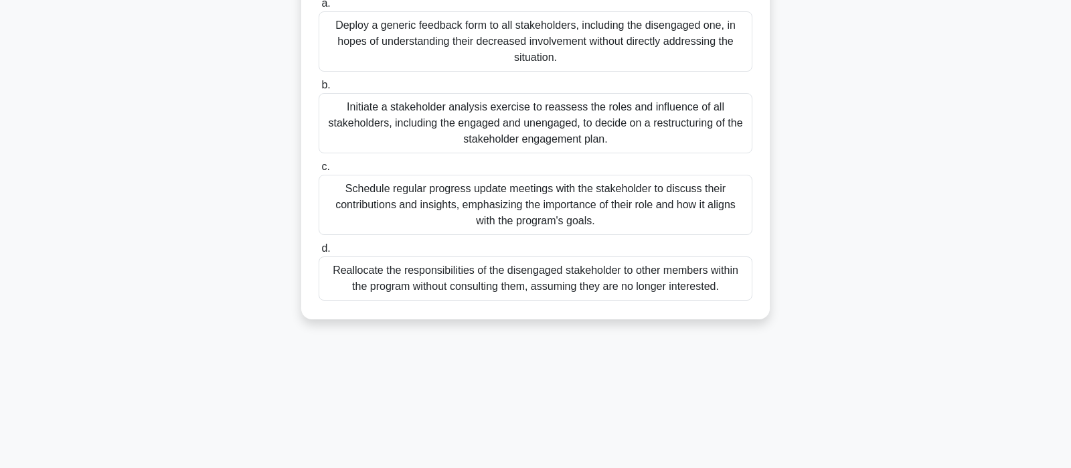
click at [605, 214] on div "Schedule regular progress update meetings with the stakeholder to discuss their…" at bounding box center [535, 205] width 434 height 60
click at [318, 171] on input "c. Schedule regular progress update meetings with the stakeholder to discuss th…" at bounding box center [318, 167] width 0 height 9
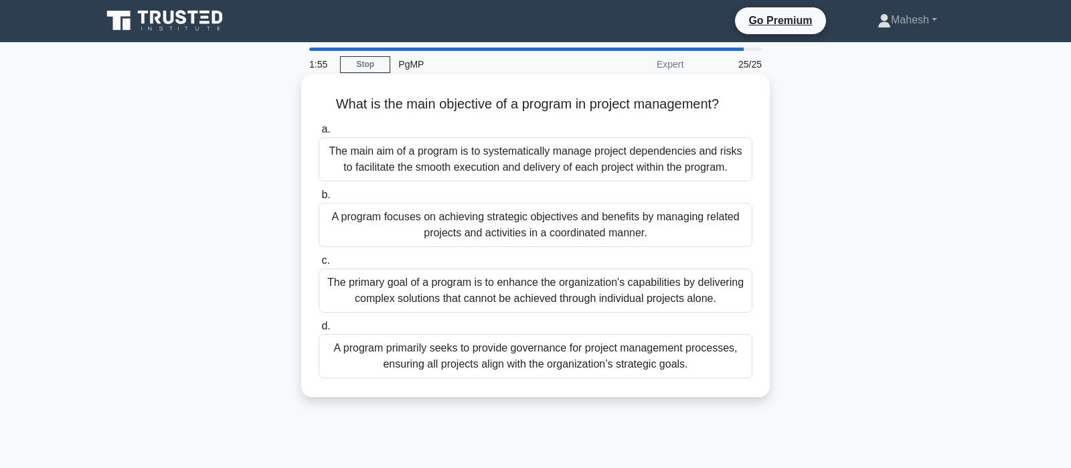
scroll to position [0, 0]
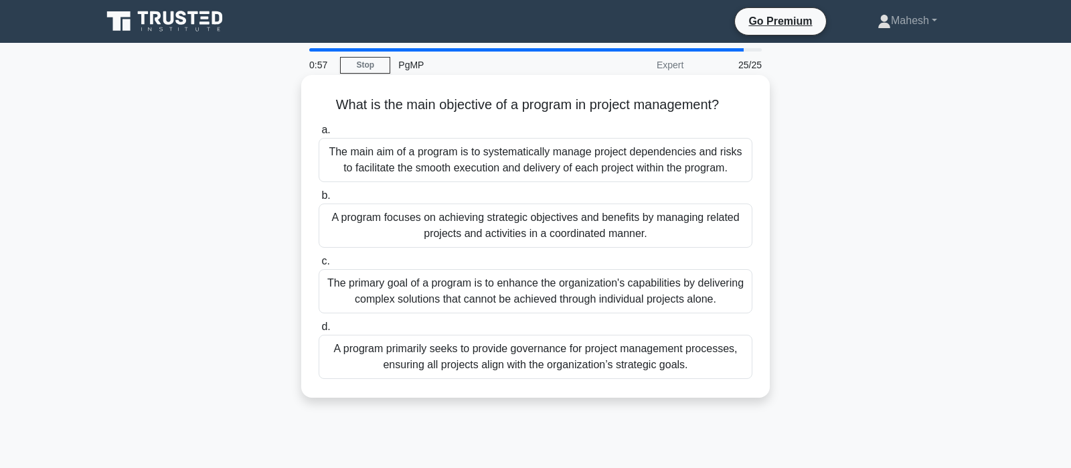
click at [521, 230] on div "A program focuses on achieving strategic objectives and benefits by managing re…" at bounding box center [535, 225] width 434 height 44
click at [318, 200] on input "b. A program focuses on achieving strategic objectives and benefits by managing…" at bounding box center [318, 195] width 0 height 9
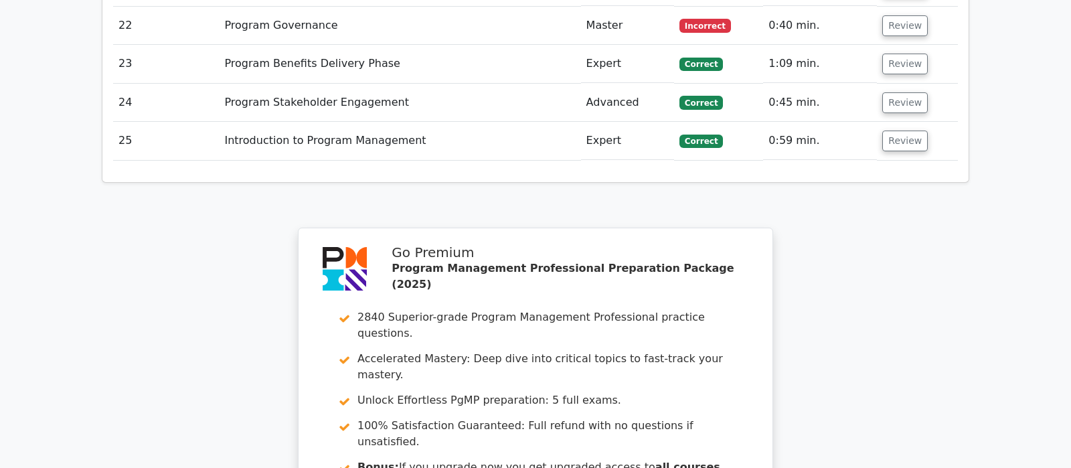
scroll to position [2529, 0]
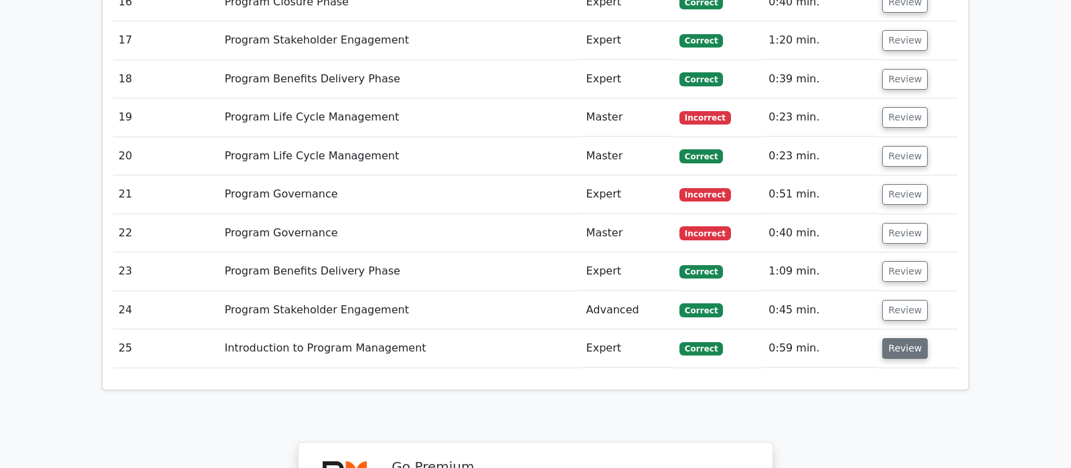
click at [906, 338] on button "Review" at bounding box center [904, 348] width 45 height 21
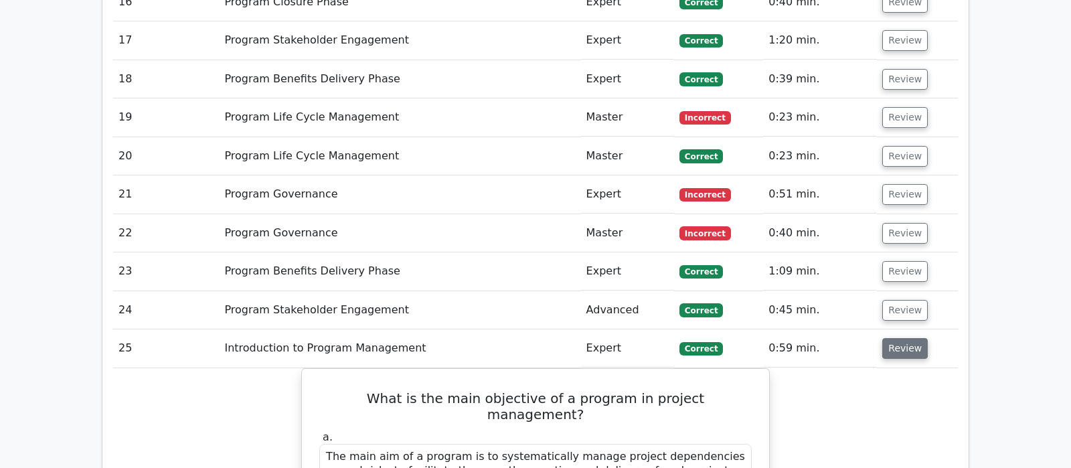
click at [898, 338] on button "Review" at bounding box center [904, 348] width 45 height 21
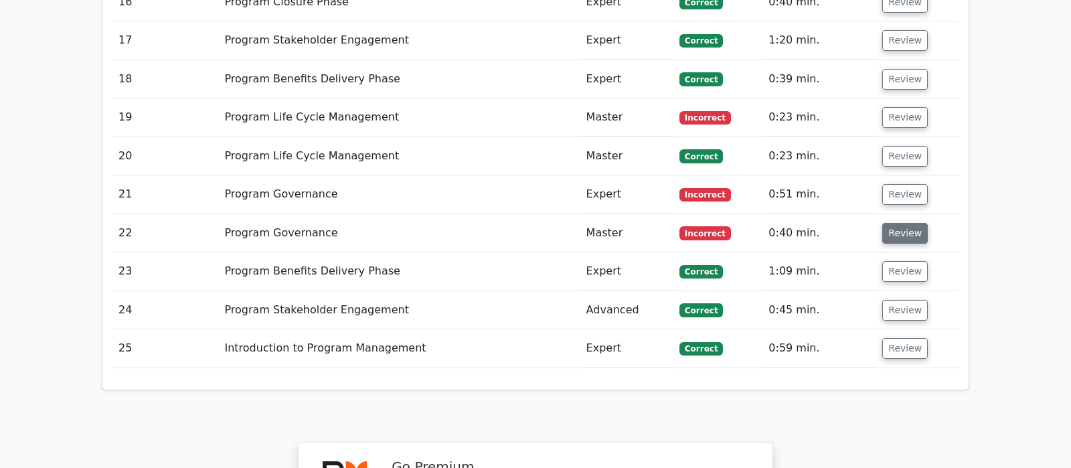
click at [902, 223] on button "Review" at bounding box center [904, 233] width 45 height 21
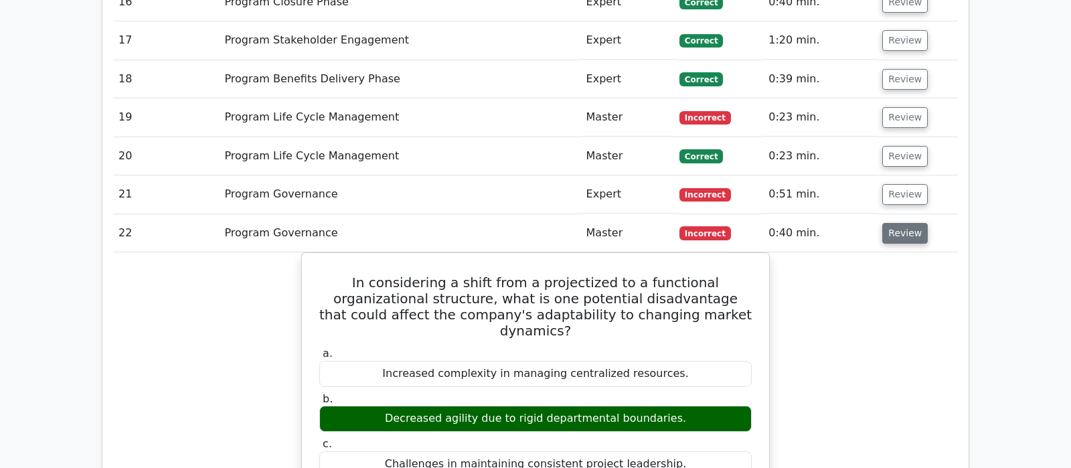
click at [899, 223] on button "Review" at bounding box center [904, 233] width 45 height 21
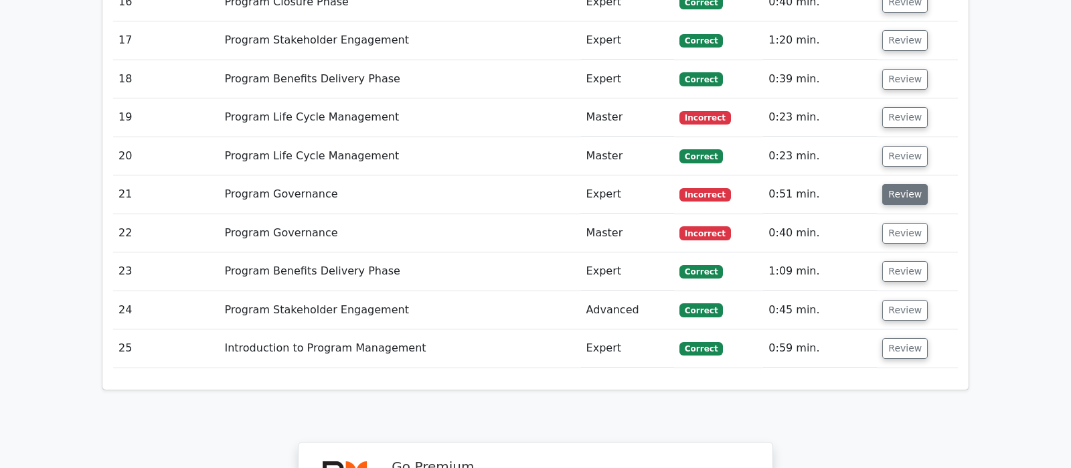
click at [899, 184] on button "Review" at bounding box center [904, 194] width 45 height 21
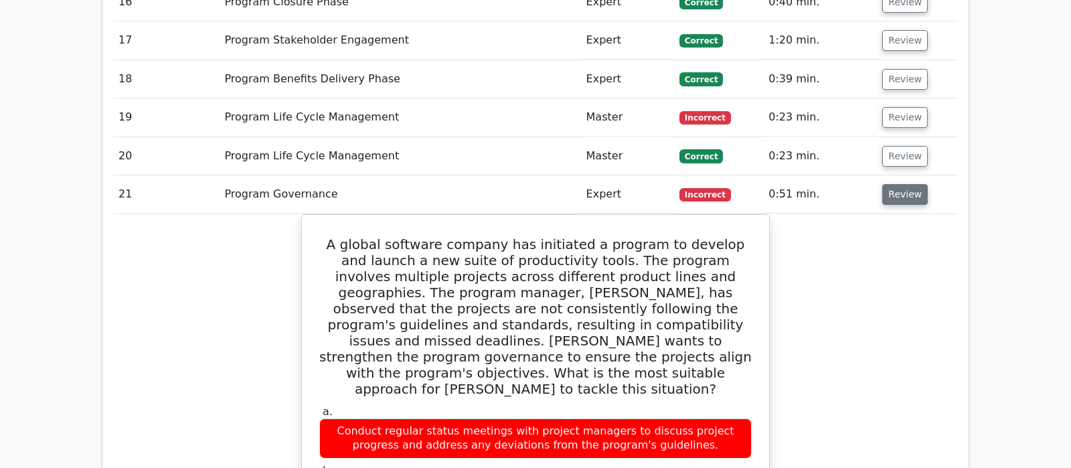
click at [898, 184] on button "Review" at bounding box center [904, 194] width 45 height 21
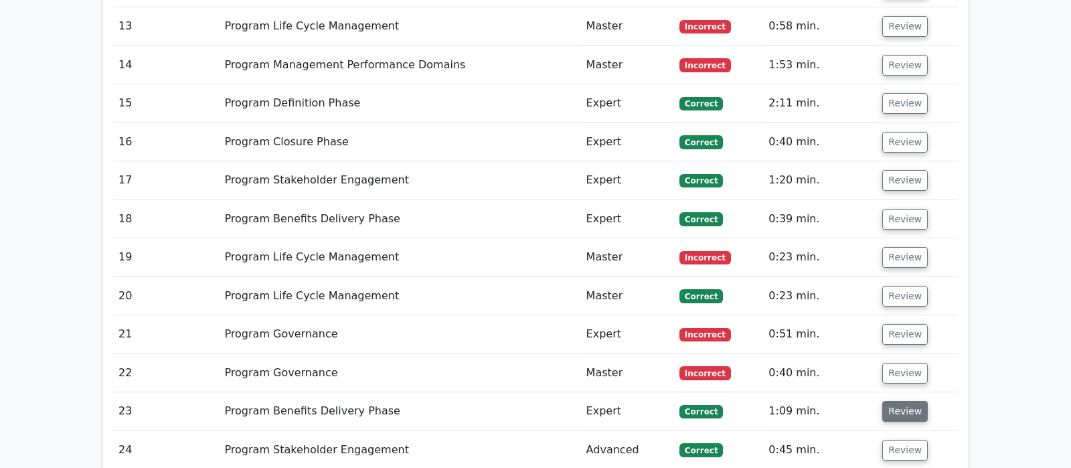
scroll to position [2389, 0]
click at [895, 248] on button "Review" at bounding box center [904, 258] width 45 height 21
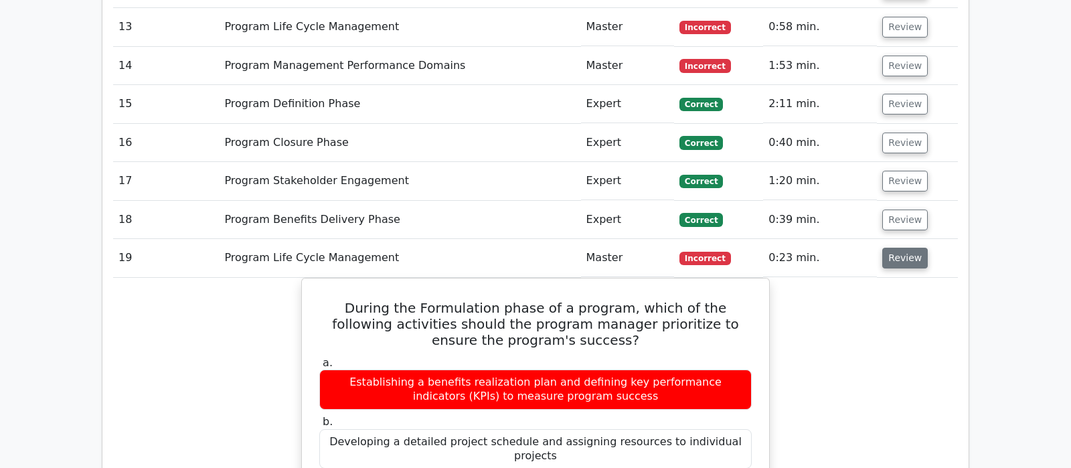
click at [903, 248] on button "Review" at bounding box center [904, 258] width 45 height 21
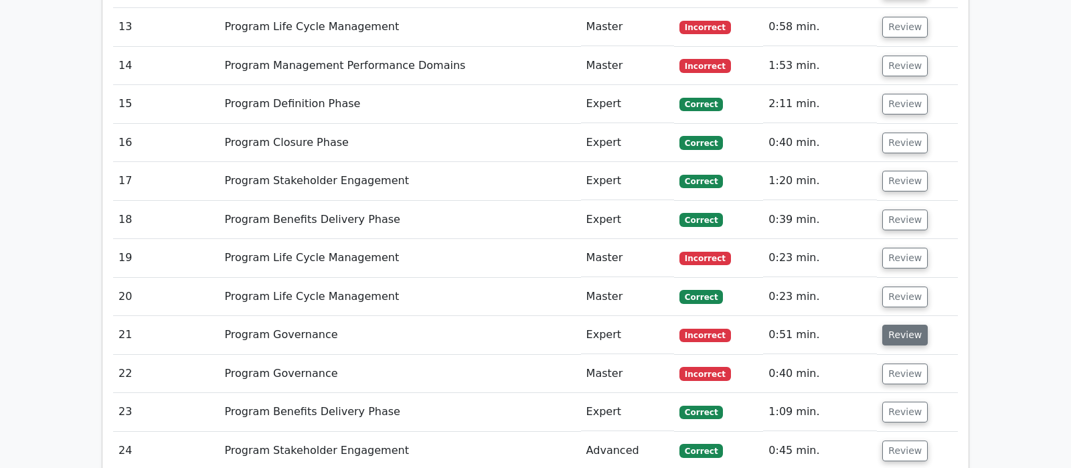
click at [897, 324] on button "Review" at bounding box center [904, 334] width 45 height 21
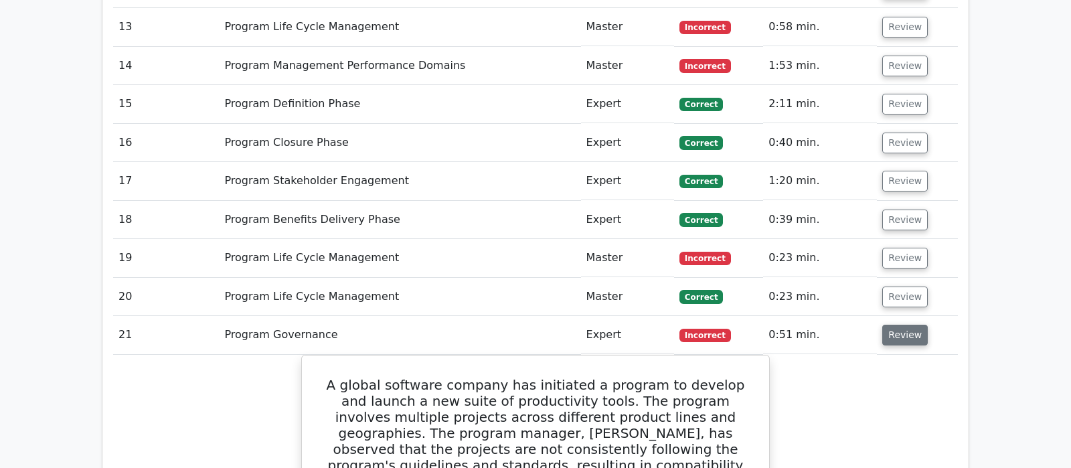
click at [908, 324] on button "Review" at bounding box center [904, 334] width 45 height 21
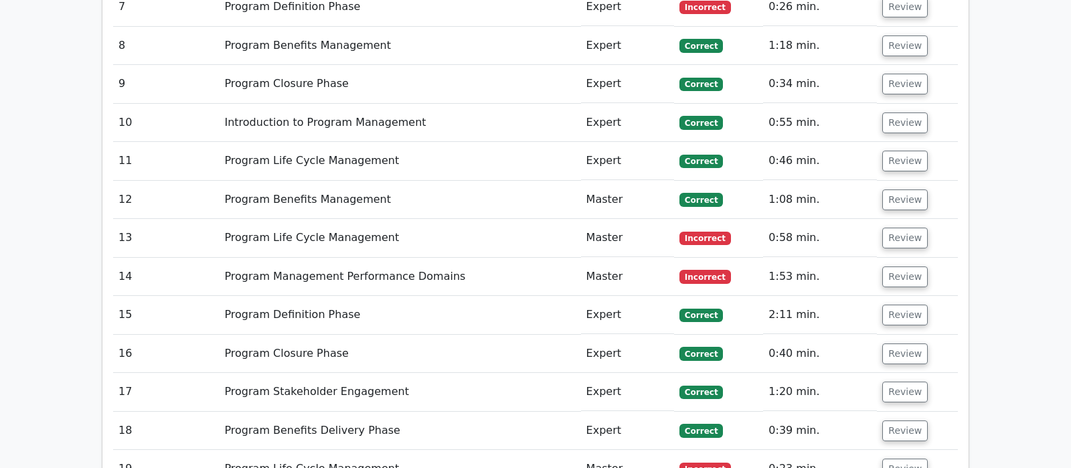
scroll to position [2178, 0]
click at [900, 458] on button "Review" at bounding box center [904, 468] width 45 height 21
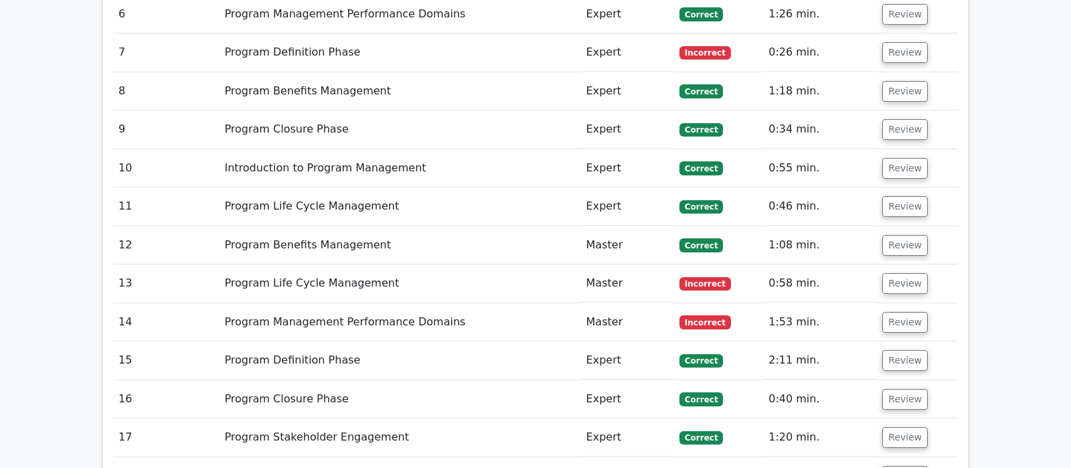
scroll to position [2108, 0]
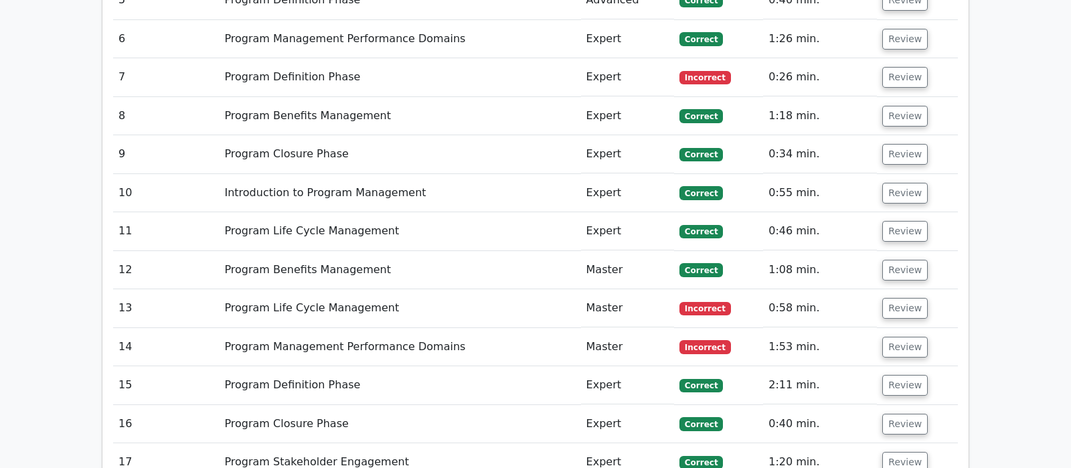
click at [887, 337] on button "Review" at bounding box center [904, 347] width 45 height 21
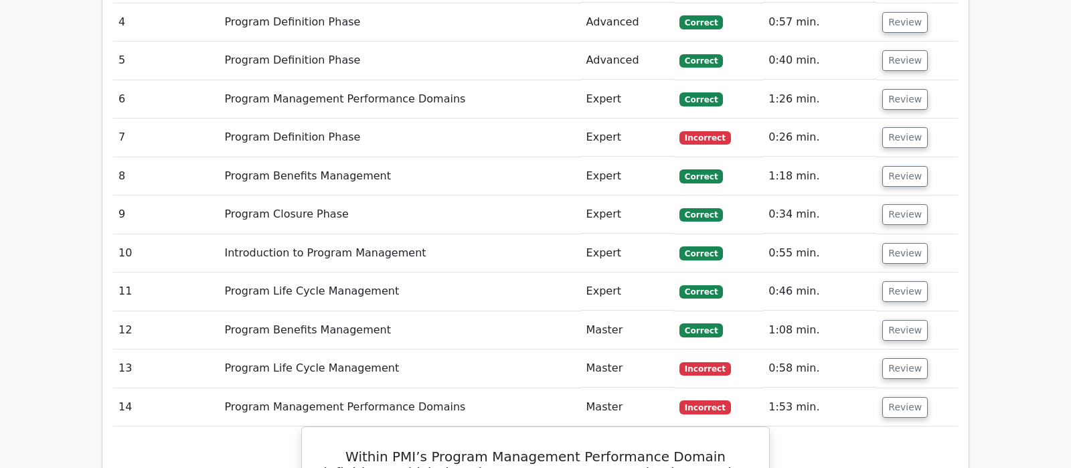
scroll to position [2037, 0]
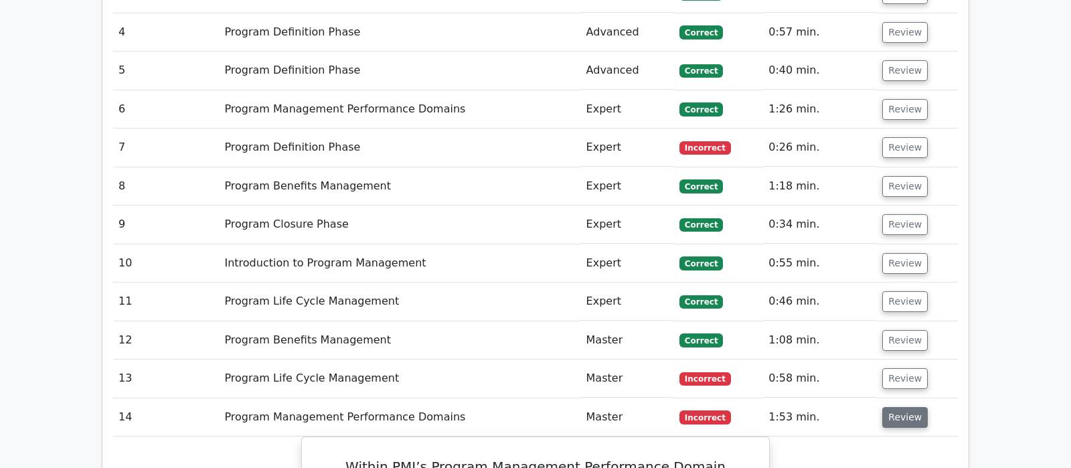
click at [895, 407] on button "Review" at bounding box center [904, 417] width 45 height 21
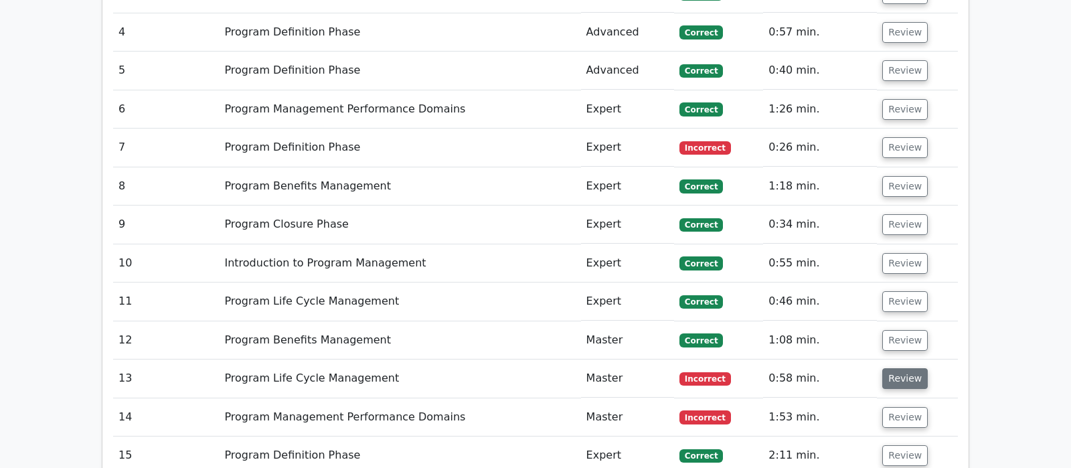
click at [909, 368] on button "Review" at bounding box center [904, 378] width 45 height 21
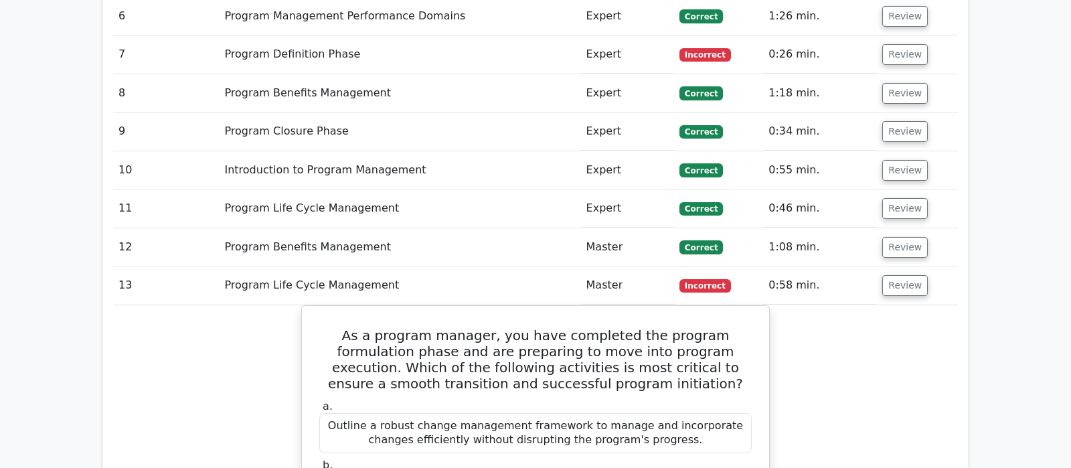
scroll to position [2108, 0]
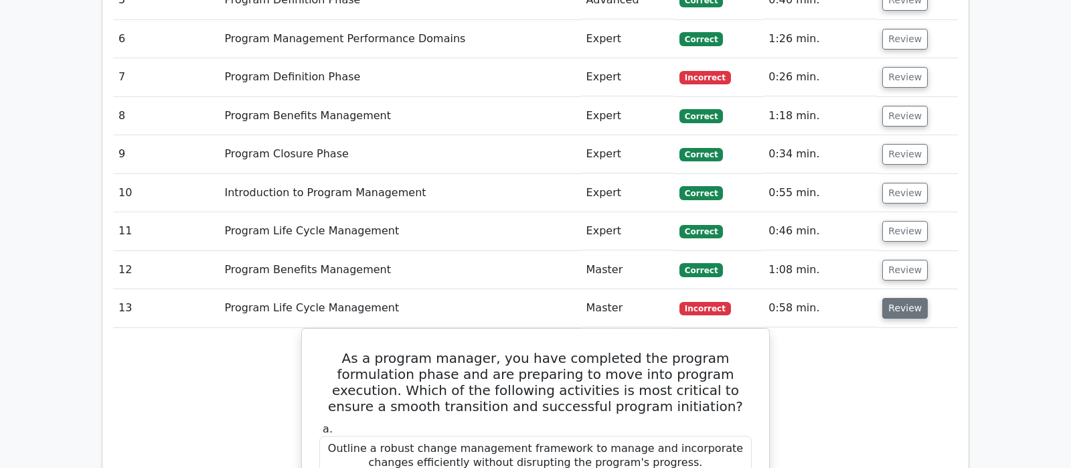
click at [906, 298] on button "Review" at bounding box center [904, 308] width 45 height 21
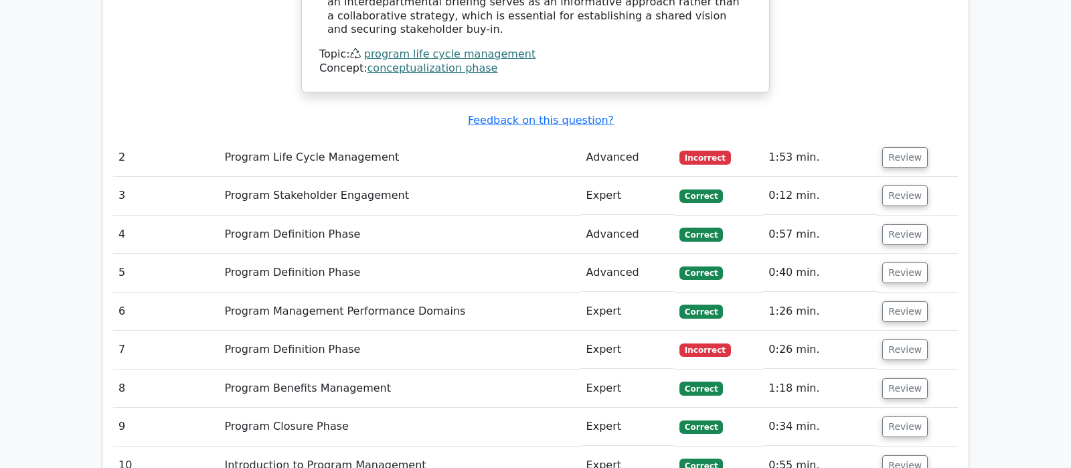
scroll to position [1827, 0]
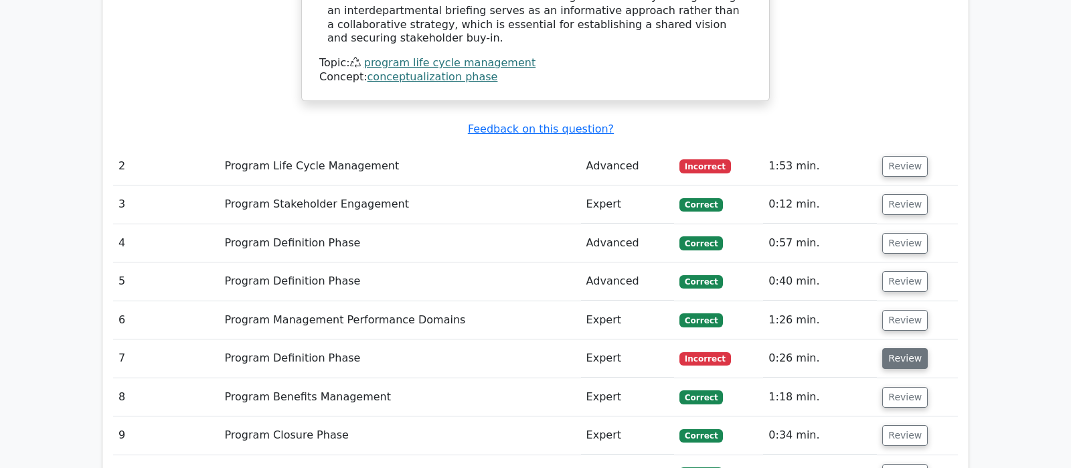
click at [907, 348] on button "Review" at bounding box center [904, 358] width 45 height 21
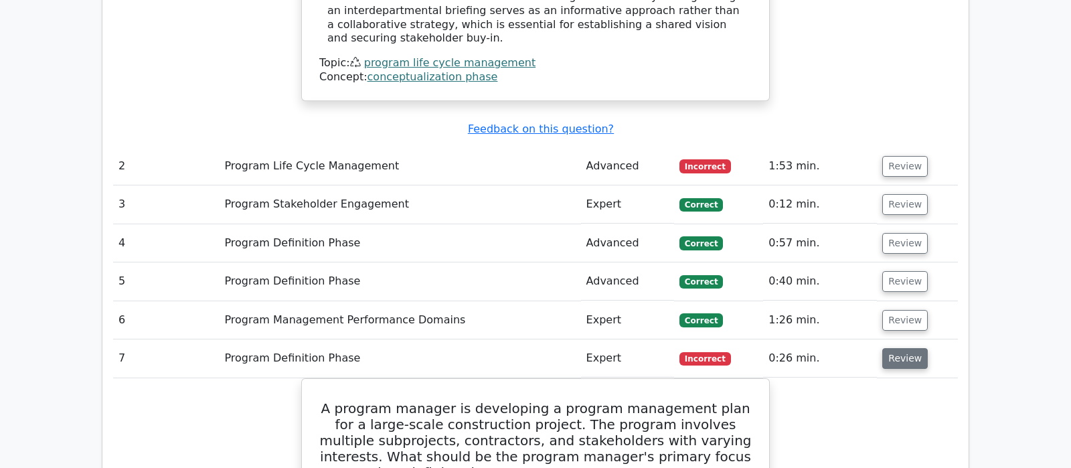
click at [907, 348] on button "Review" at bounding box center [904, 358] width 45 height 21
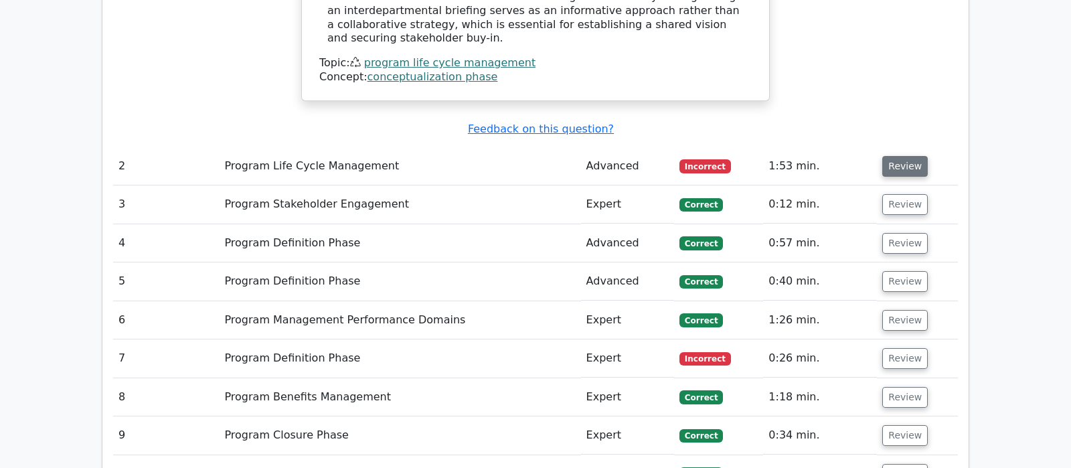
click at [901, 156] on button "Review" at bounding box center [904, 166] width 45 height 21
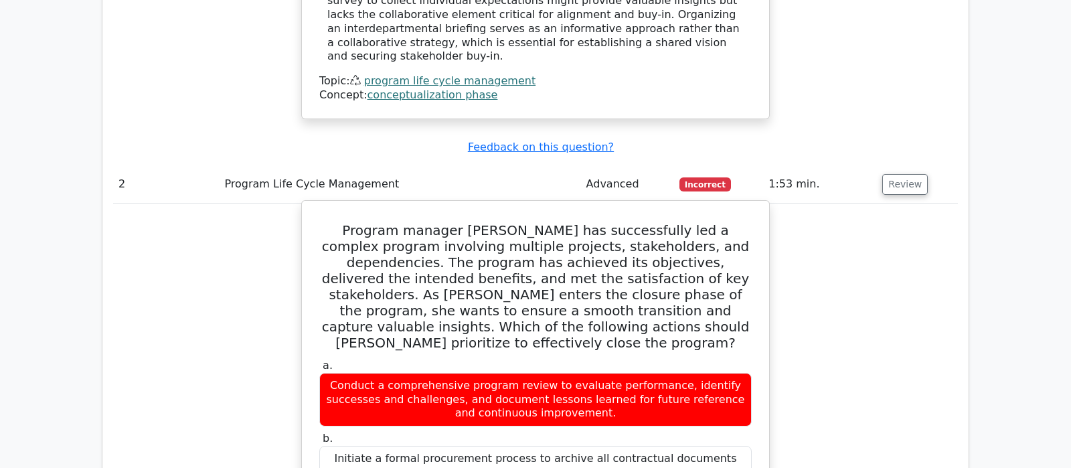
scroll to position [1616, 0]
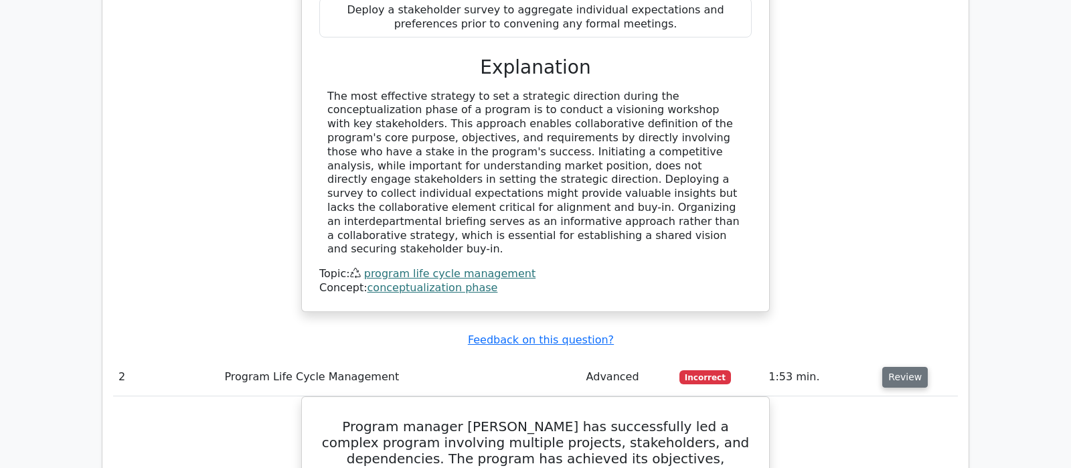
click at [889, 367] on button "Review" at bounding box center [904, 377] width 45 height 21
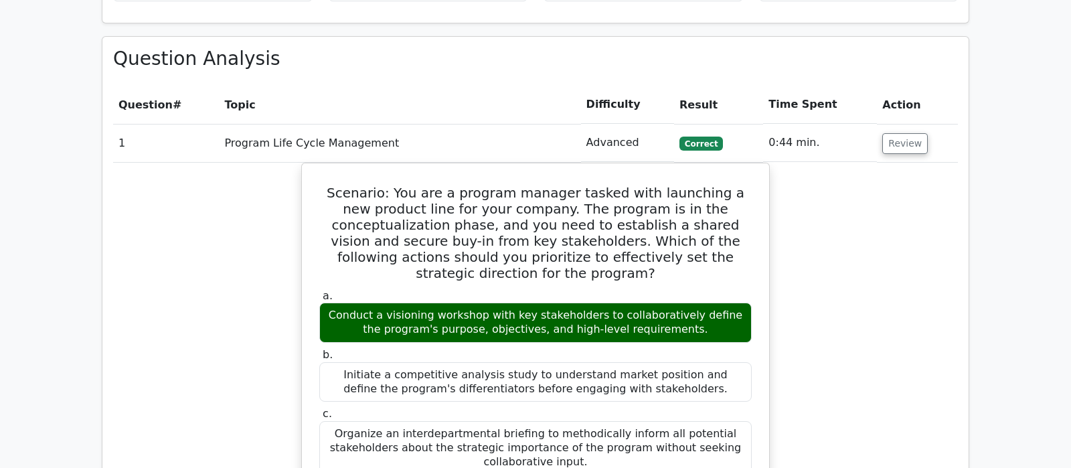
scroll to position [1054, 0]
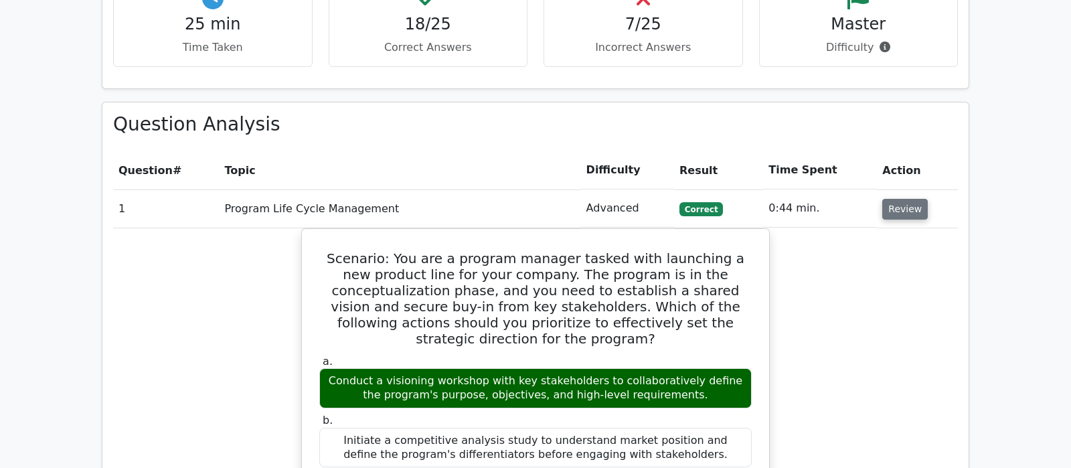
click at [897, 199] on button "Review" at bounding box center [904, 209] width 45 height 21
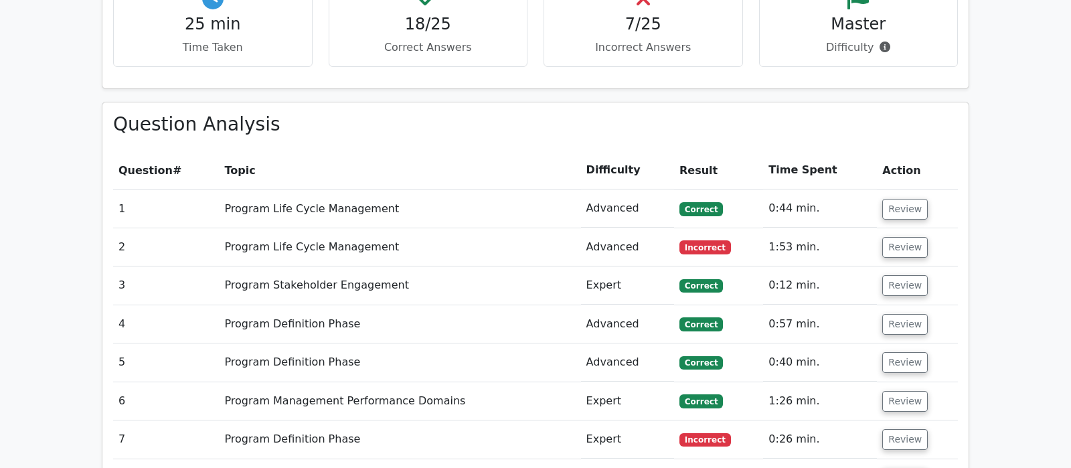
scroll to position [703, 0]
